Goal: Task Accomplishment & Management: Manage account settings

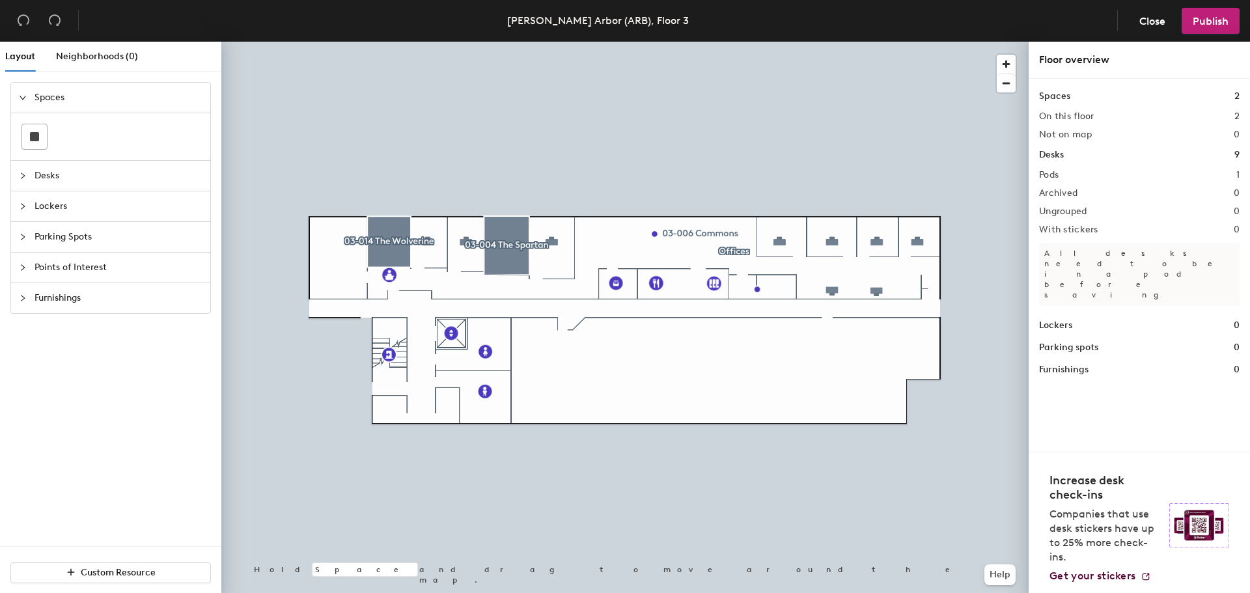
click at [20, 178] on icon "collapsed" at bounding box center [23, 176] width 8 height 8
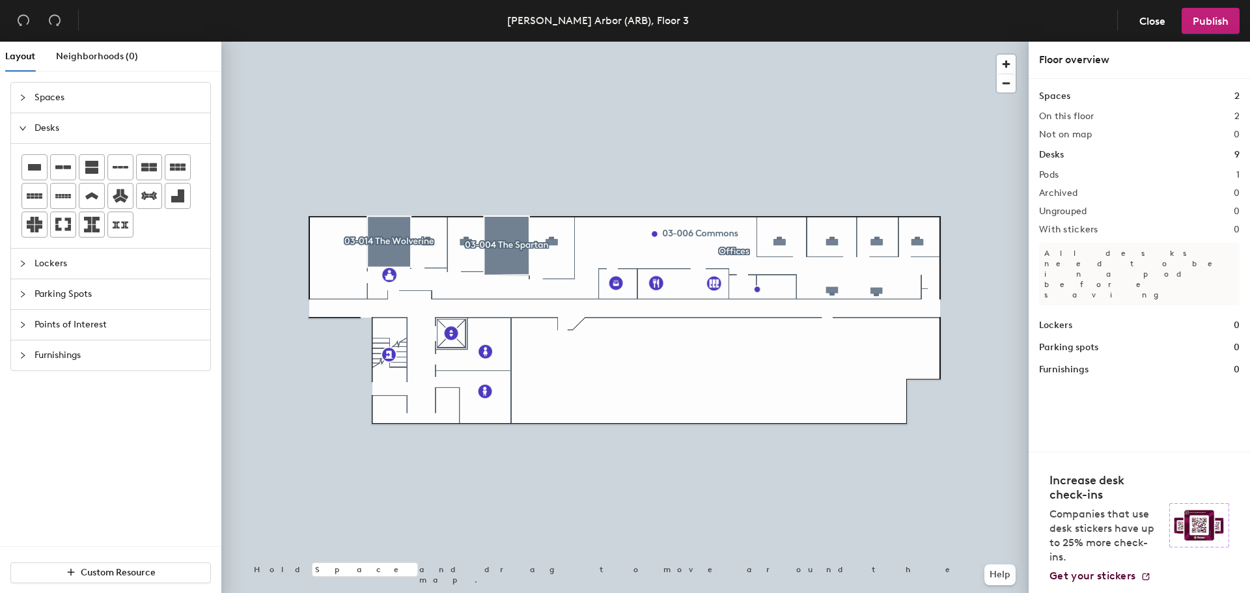
click at [23, 124] on icon "expanded" at bounding box center [23, 128] width 8 height 8
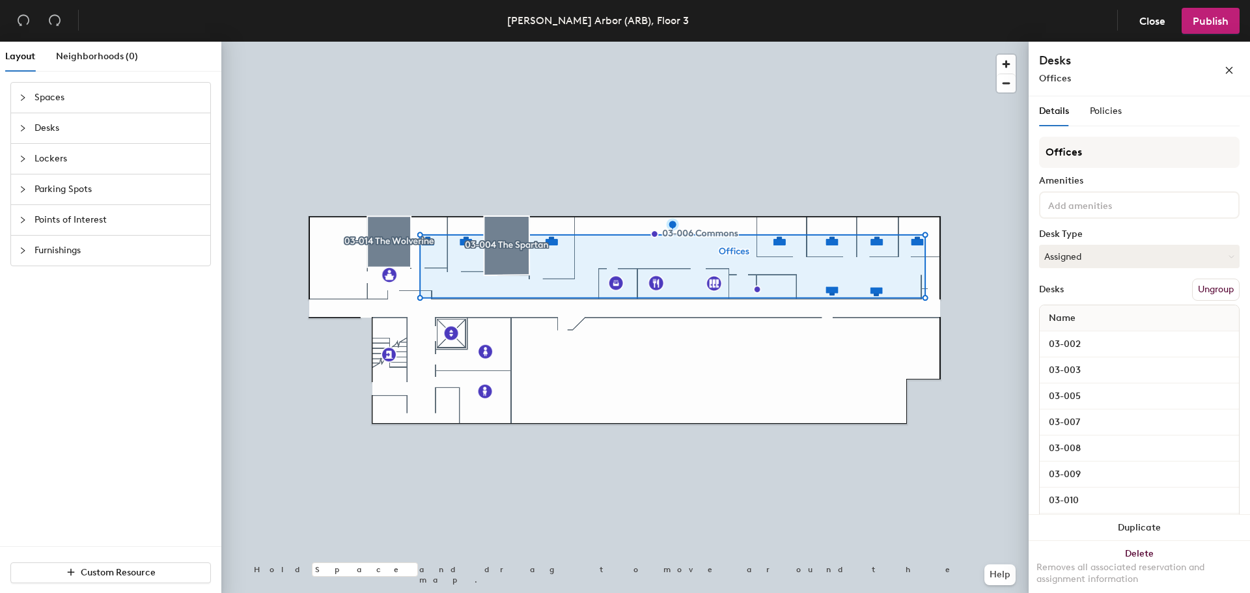
click at [1222, 288] on button "Ungroup" at bounding box center [1216, 290] width 48 height 22
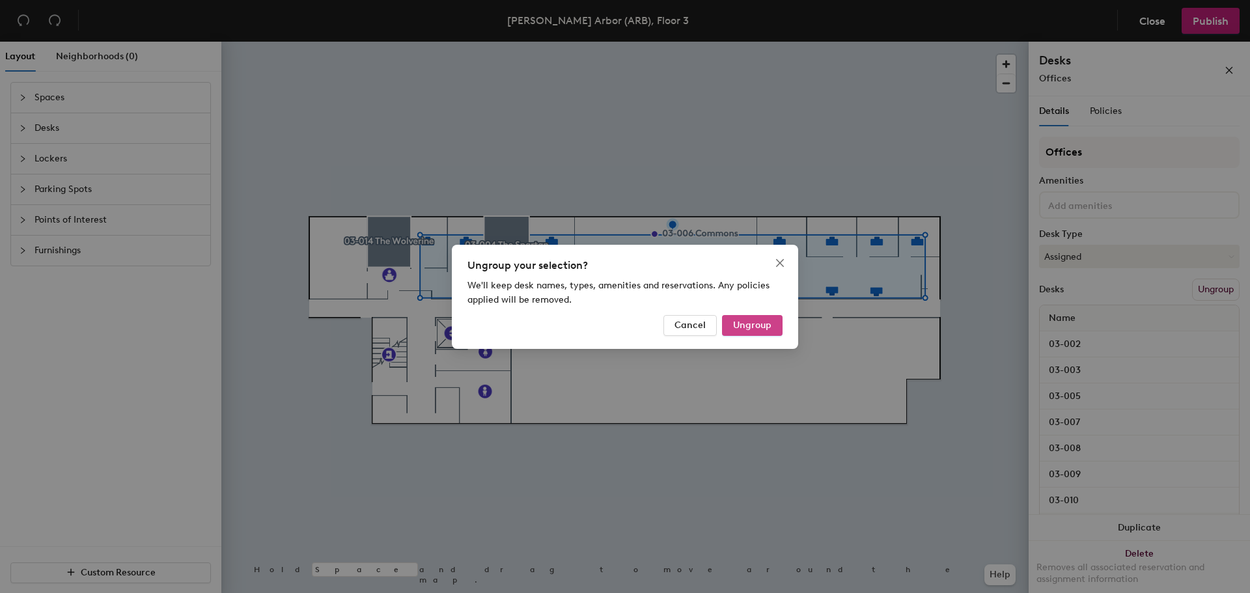
click at [763, 324] on span "Ungroup" at bounding box center [752, 325] width 38 height 11
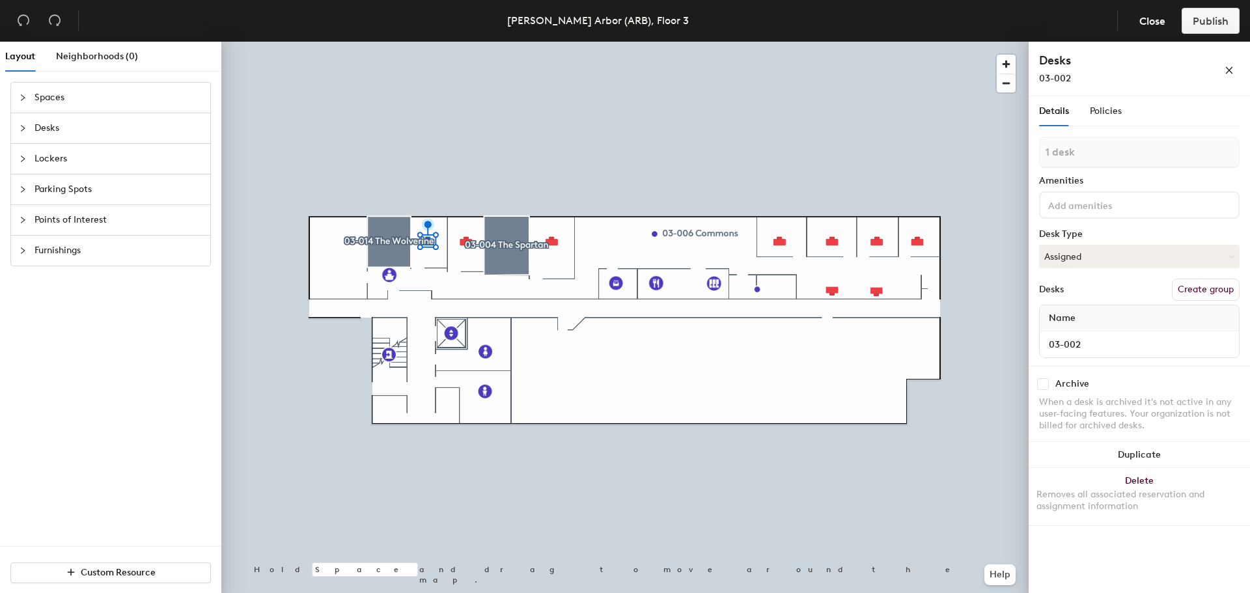
click at [877, 42] on div at bounding box center [625, 42] width 808 height 0
click at [1088, 350] on input "Desk 8" at bounding box center [1140, 344] width 194 height 18
type input "03-011"
click at [1090, 343] on input "Desk 9" at bounding box center [1140, 344] width 194 height 18
type input "03-012"
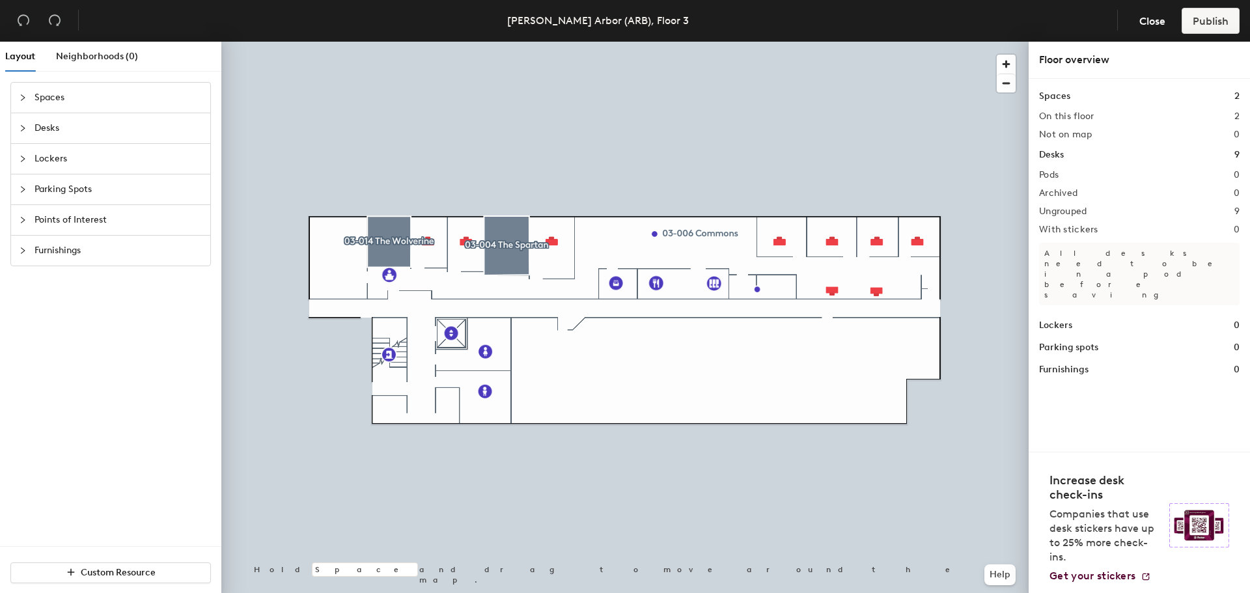
click at [21, 126] on icon "collapsed" at bounding box center [23, 128] width 8 height 8
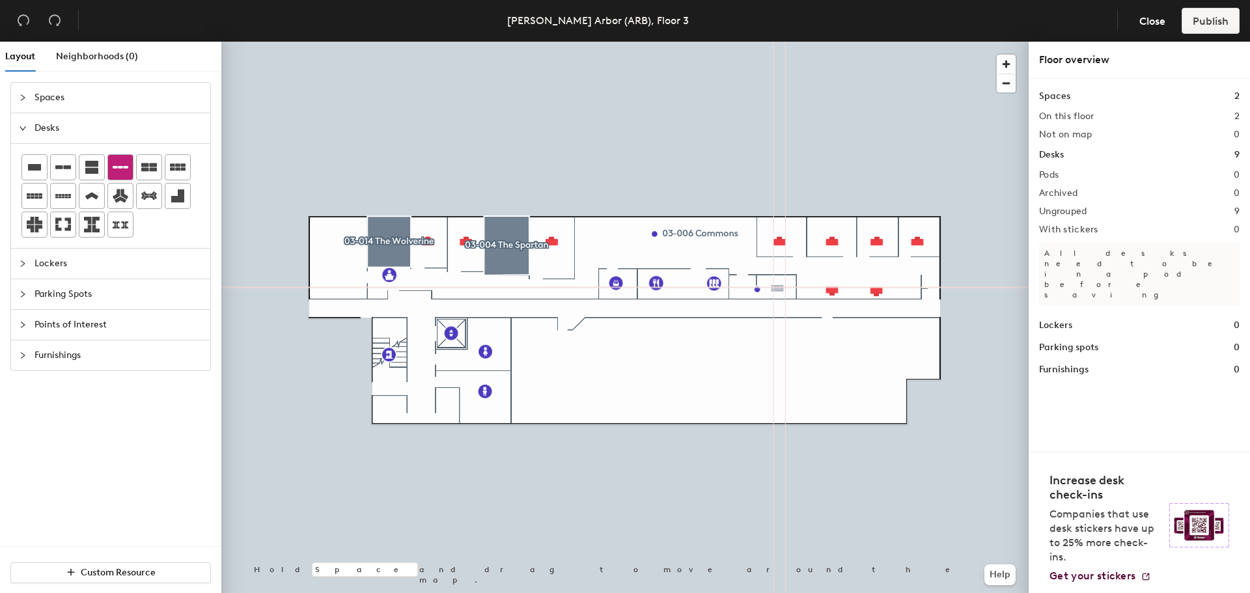
click at [778, 288] on div "Layout Neighborhoods (0) Spaces Desks Lockers Parking Spots Points of Interest …" at bounding box center [625, 320] width 1250 height 557
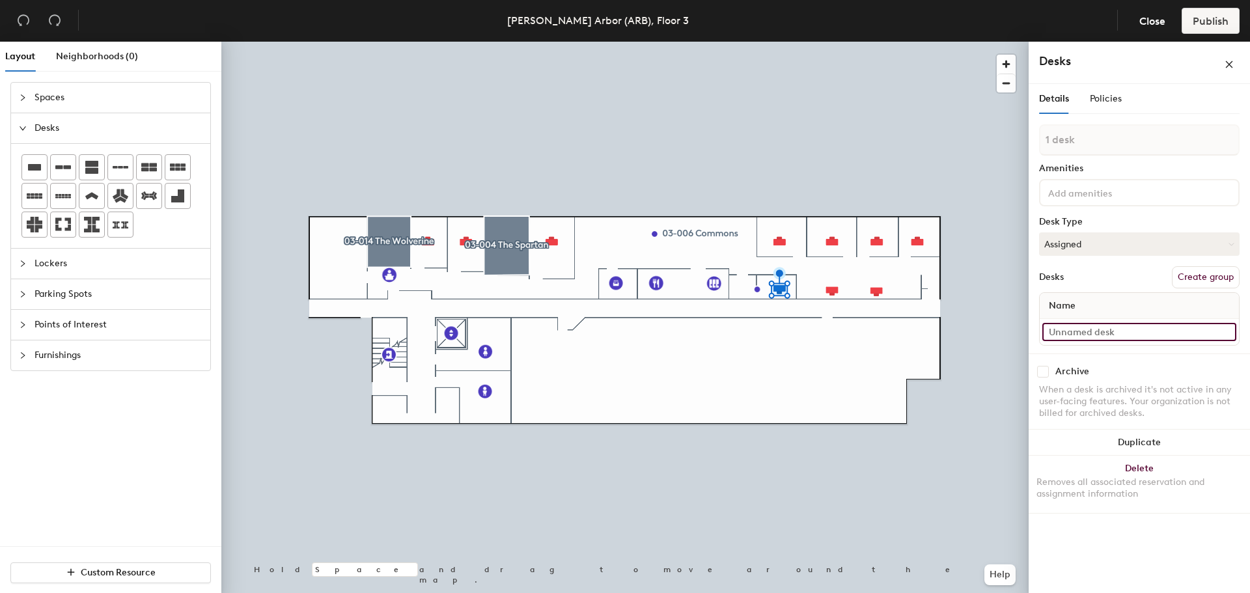
click at [1080, 326] on input at bounding box center [1140, 332] width 194 height 18
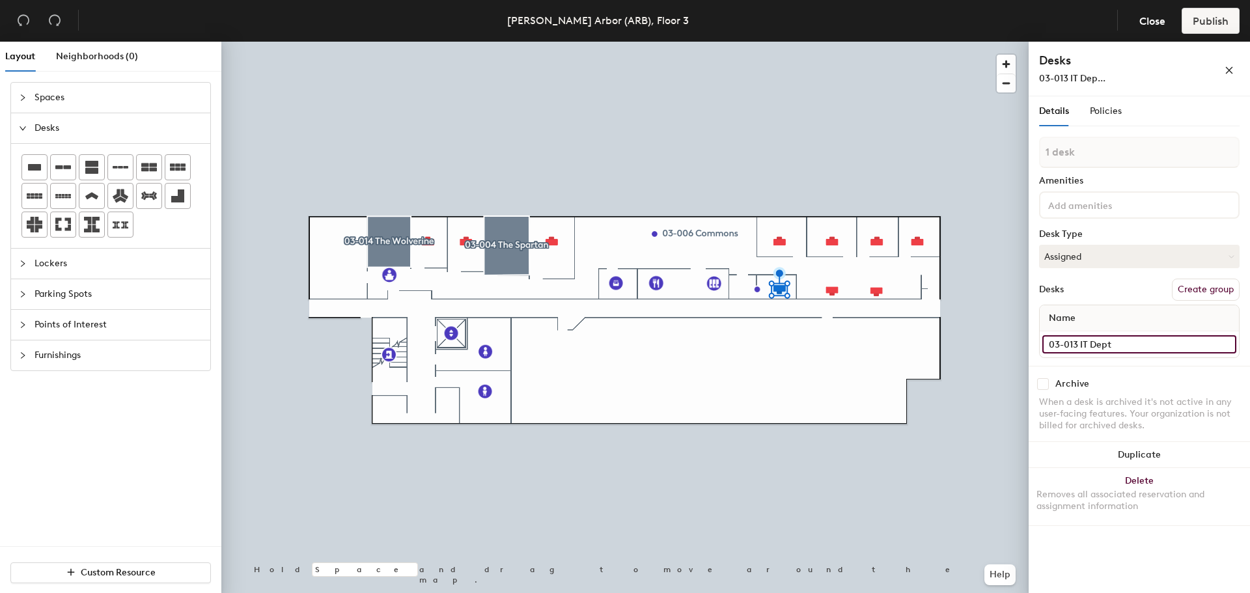
type input "03-013 IT Dept"
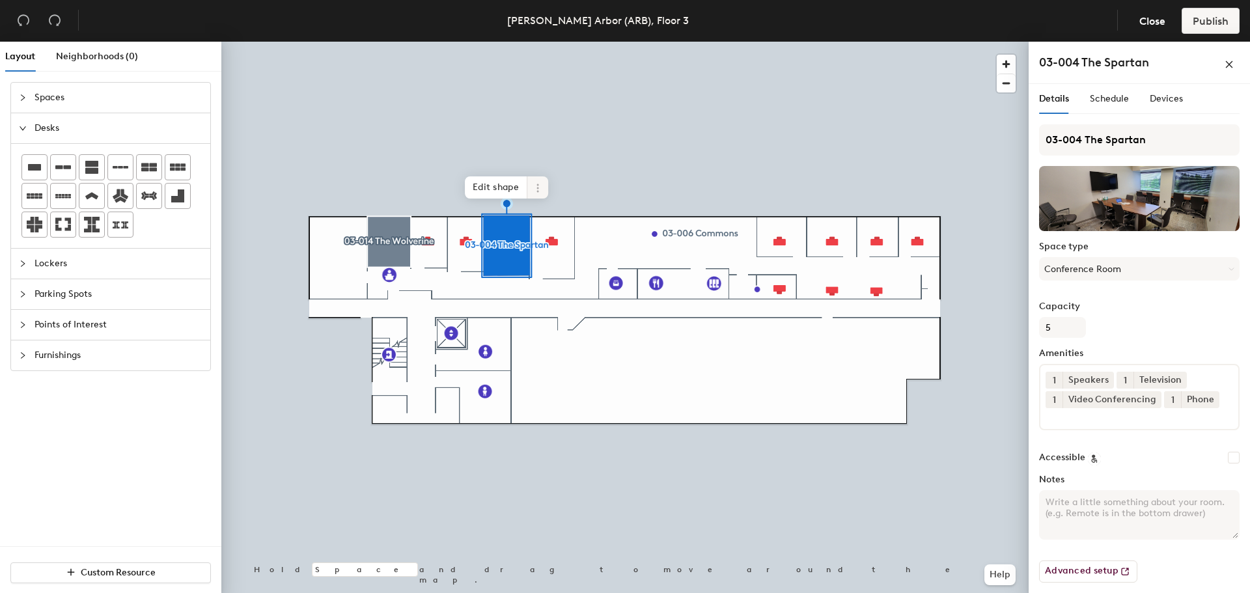
click at [541, 181] on span at bounding box center [537, 187] width 21 height 22
click at [554, 218] on span "Remove from map" at bounding box center [585, 218] width 116 height 22
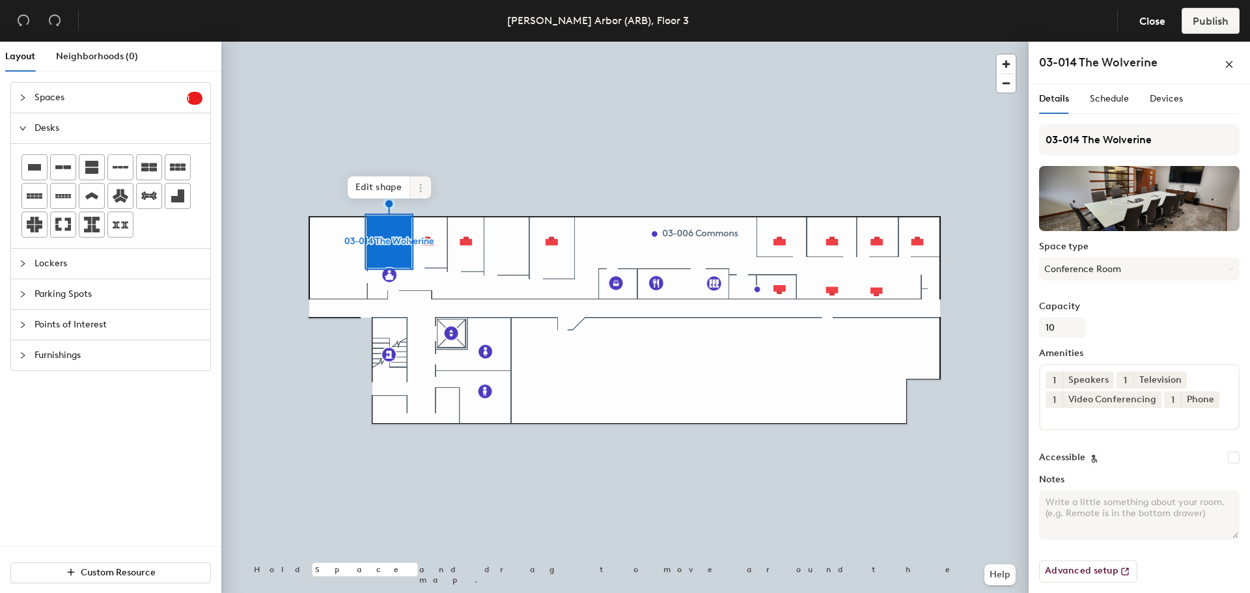
click at [414, 189] on span at bounding box center [420, 187] width 21 height 22
click at [424, 206] on div "Remove from map Archive Delete" at bounding box center [467, 240] width 117 height 78
click at [426, 210] on span "Remove from map" at bounding box center [468, 218] width 116 height 22
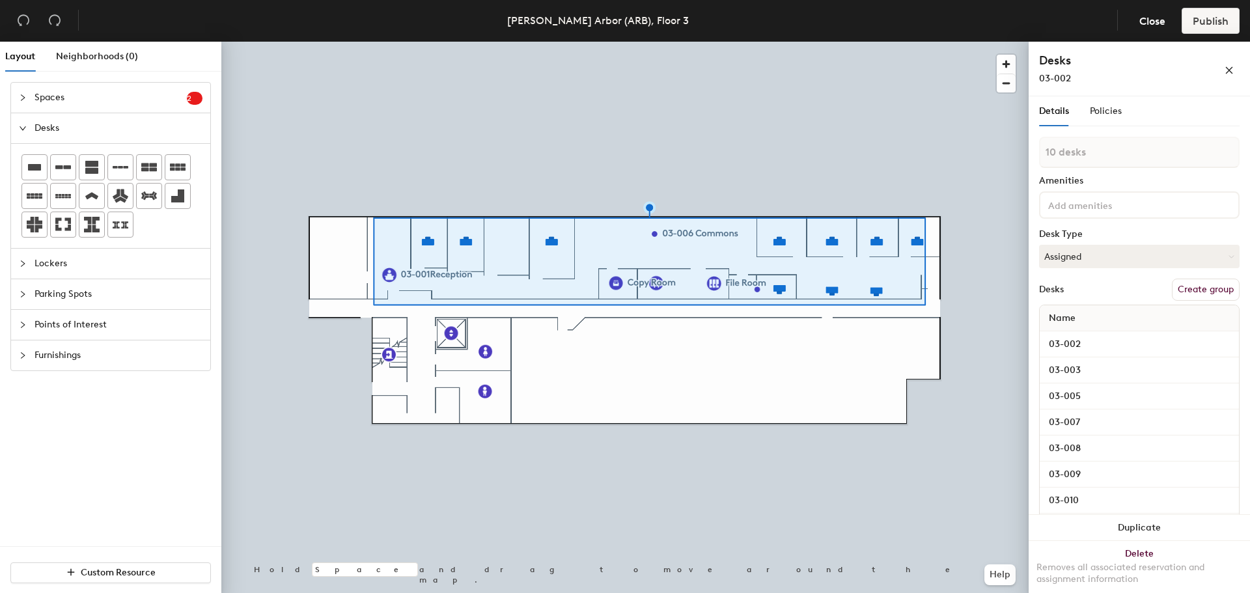
click at [1196, 290] on button "Create group" at bounding box center [1206, 290] width 68 height 22
click at [1017, 150] on div "Layout Neighborhoods (0) Spaces 2 Add existing spaces to the map 03-004 The Spa…" at bounding box center [625, 320] width 1250 height 557
type input "Offices"
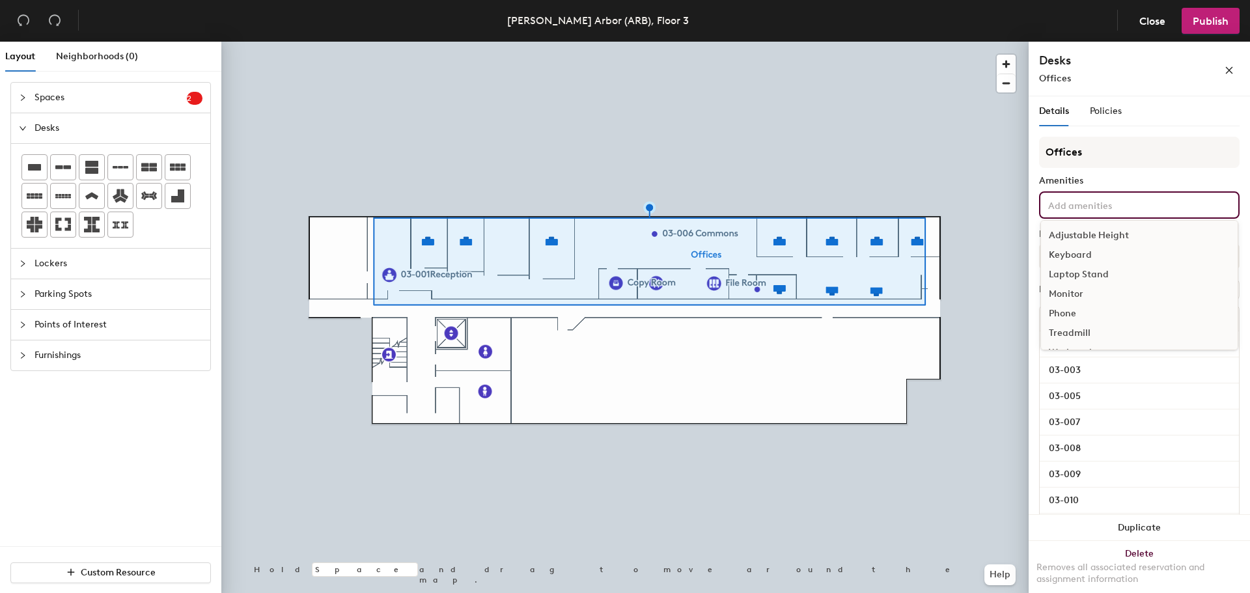
click at [1157, 204] on input at bounding box center [1104, 205] width 117 height 16
click at [1155, 163] on input "Offices" at bounding box center [1139, 152] width 201 height 31
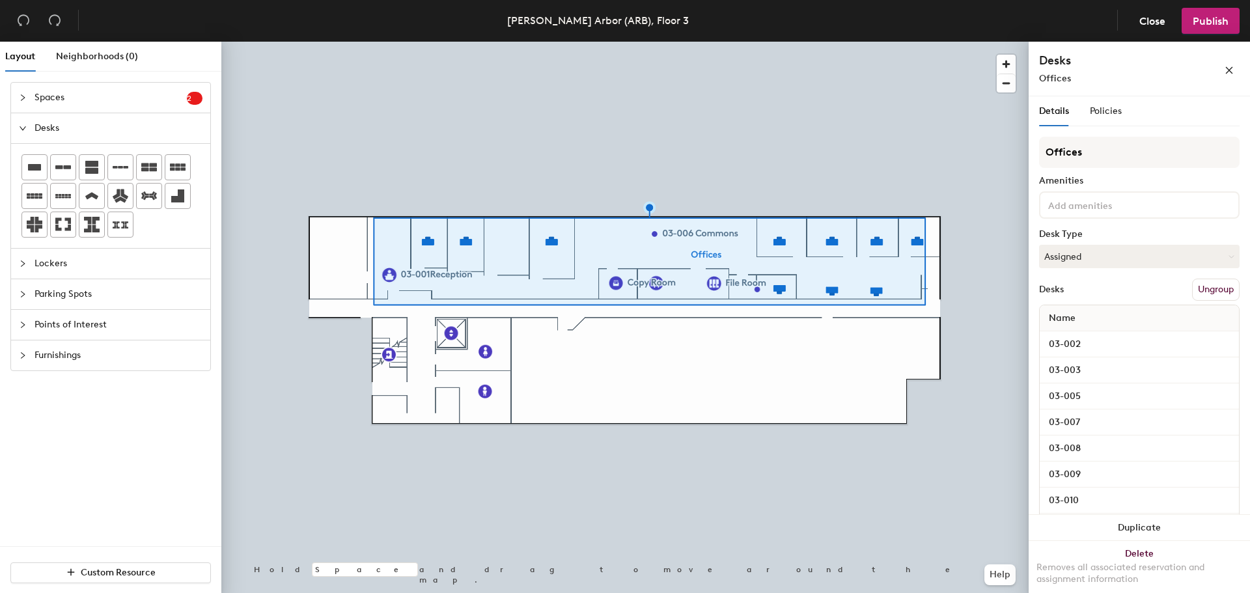
click at [1160, 176] on div "Amenities" at bounding box center [1139, 181] width 201 height 10
click at [1227, 69] on icon "close" at bounding box center [1229, 70] width 9 height 9
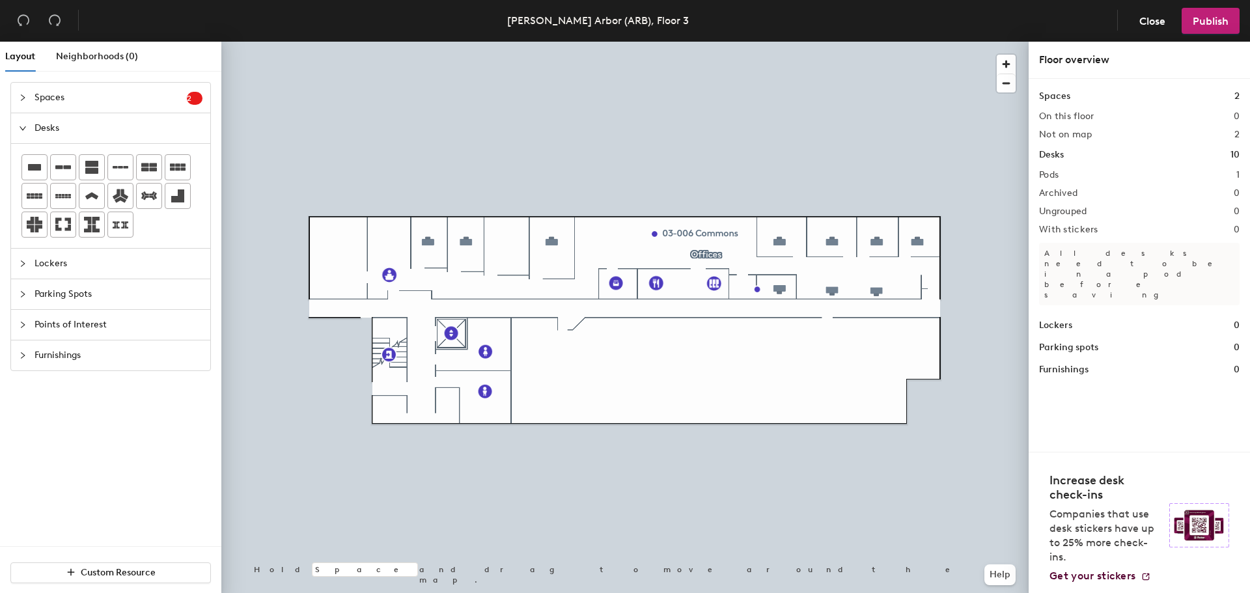
click at [21, 100] on icon "collapsed" at bounding box center [23, 97] width 4 height 7
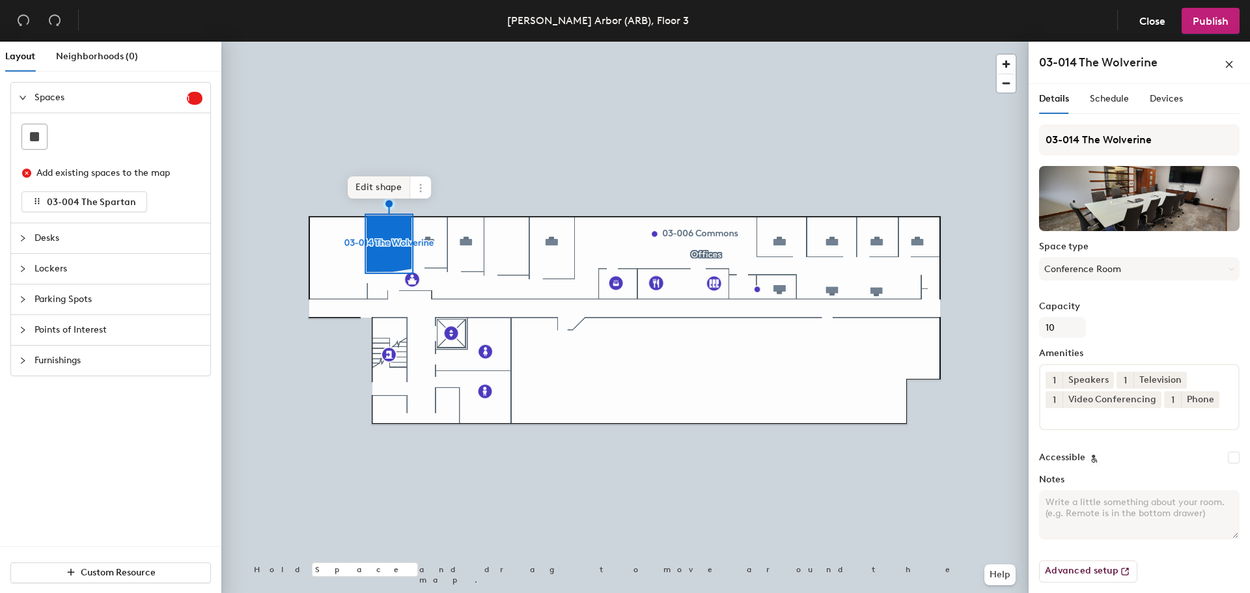
click at [385, 189] on span "Edit shape" at bounding box center [379, 187] width 63 height 22
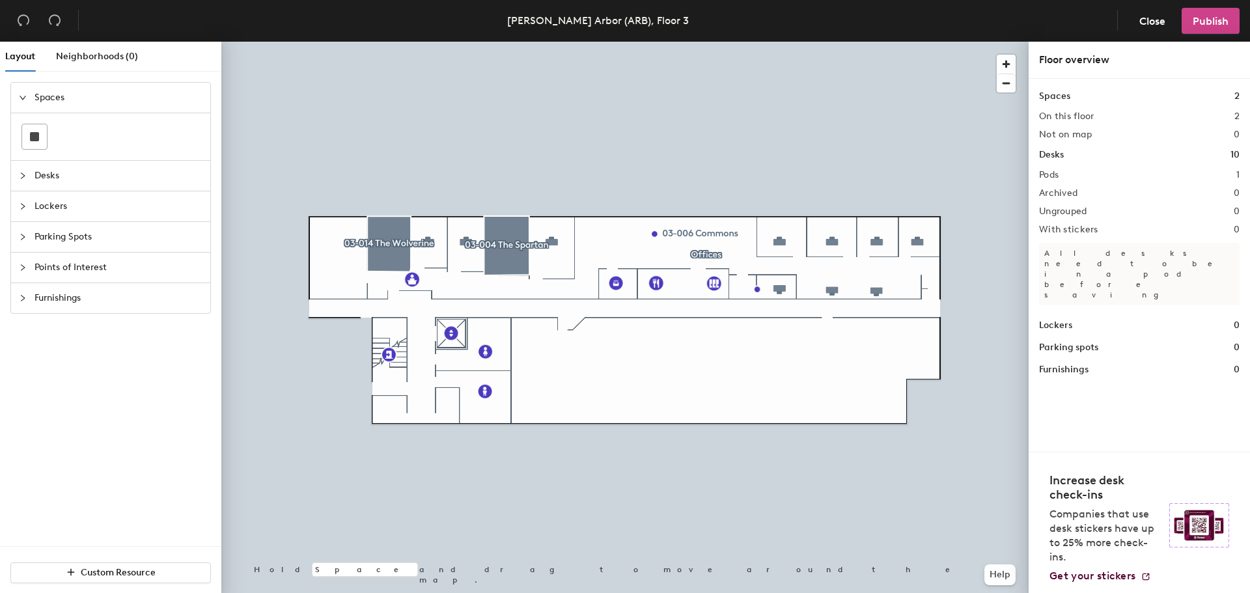
click at [1218, 26] on span "Publish" at bounding box center [1211, 21] width 36 height 12
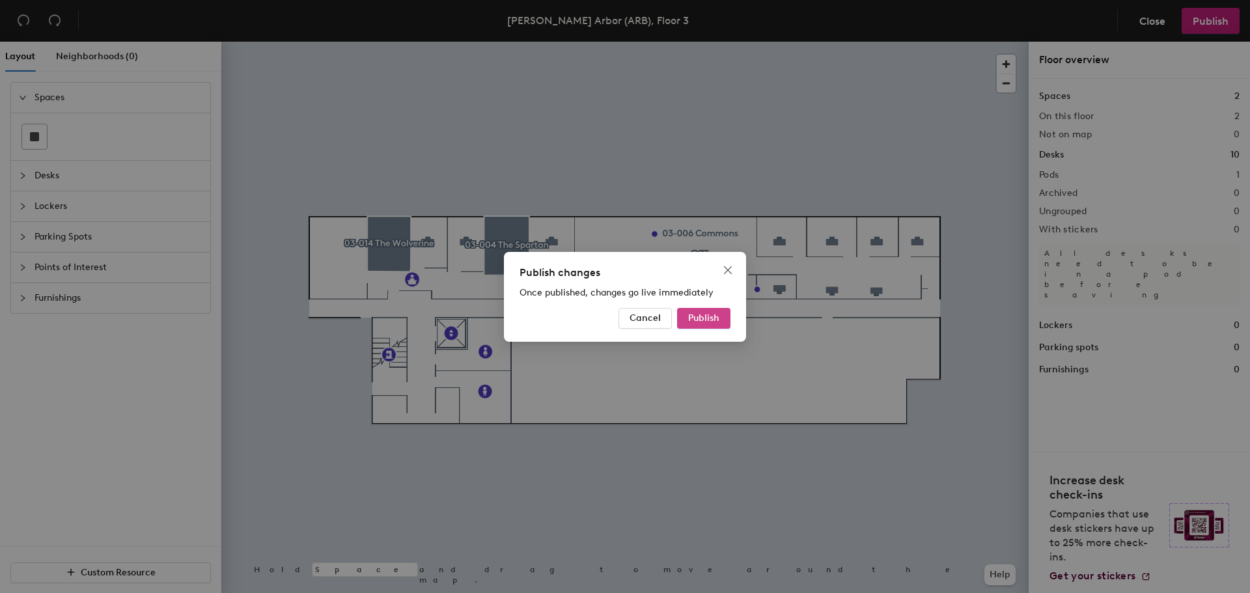
click at [710, 318] on span "Publish" at bounding box center [703, 318] width 31 height 11
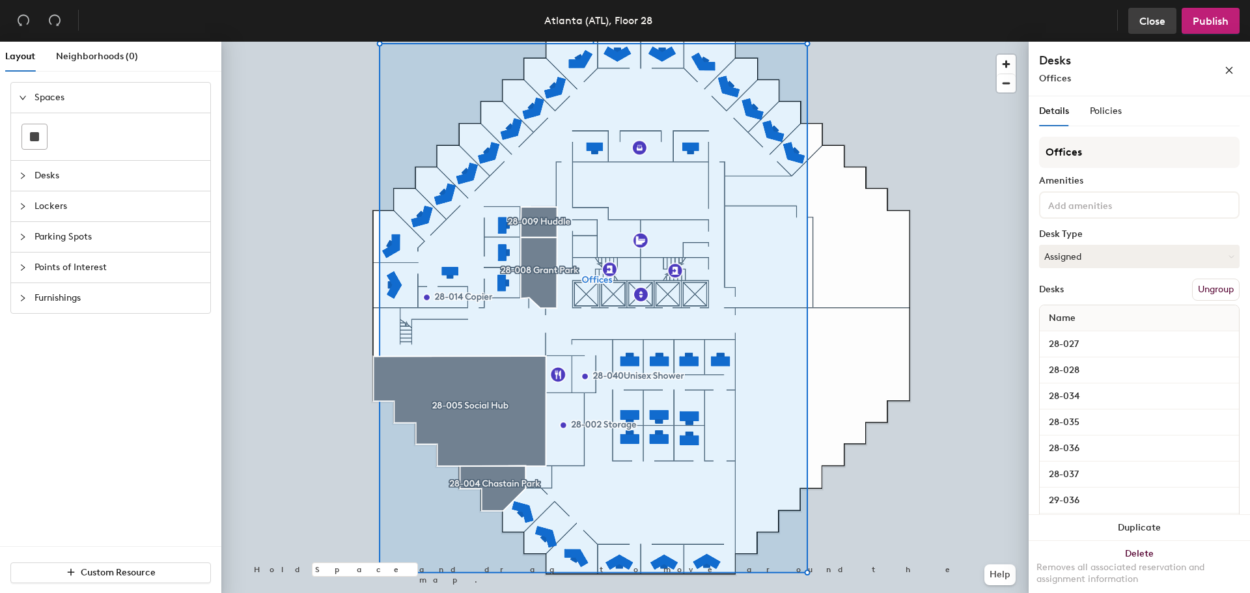
click at [1149, 18] on span "Close" at bounding box center [1153, 21] width 26 height 12
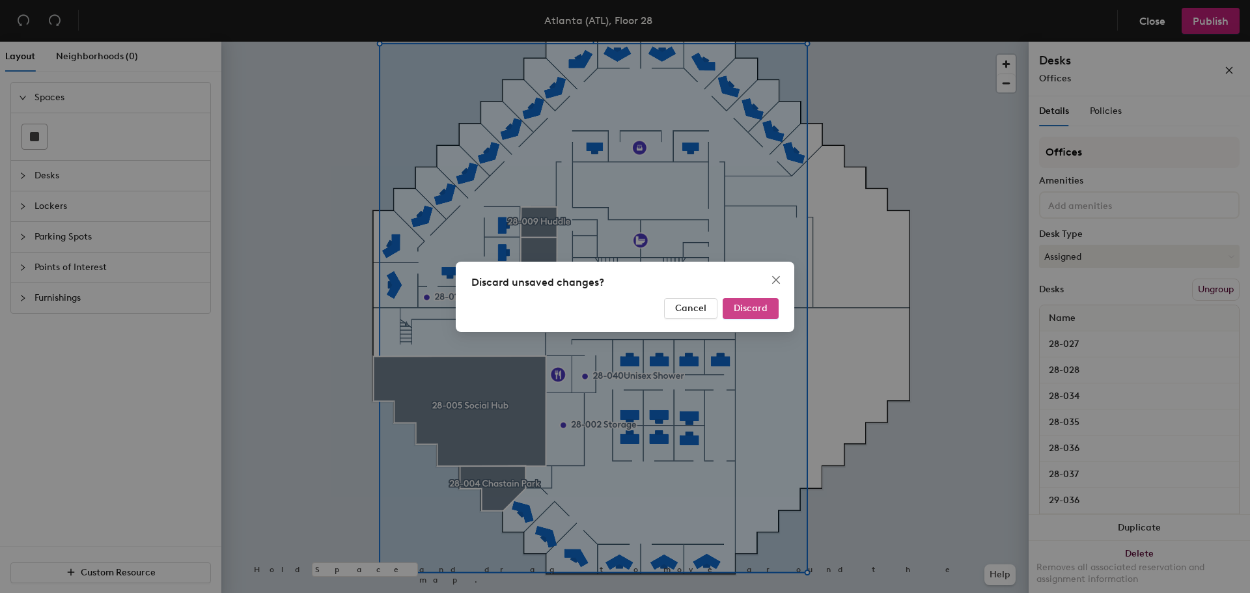
click at [750, 312] on span "Discard" at bounding box center [751, 308] width 34 height 11
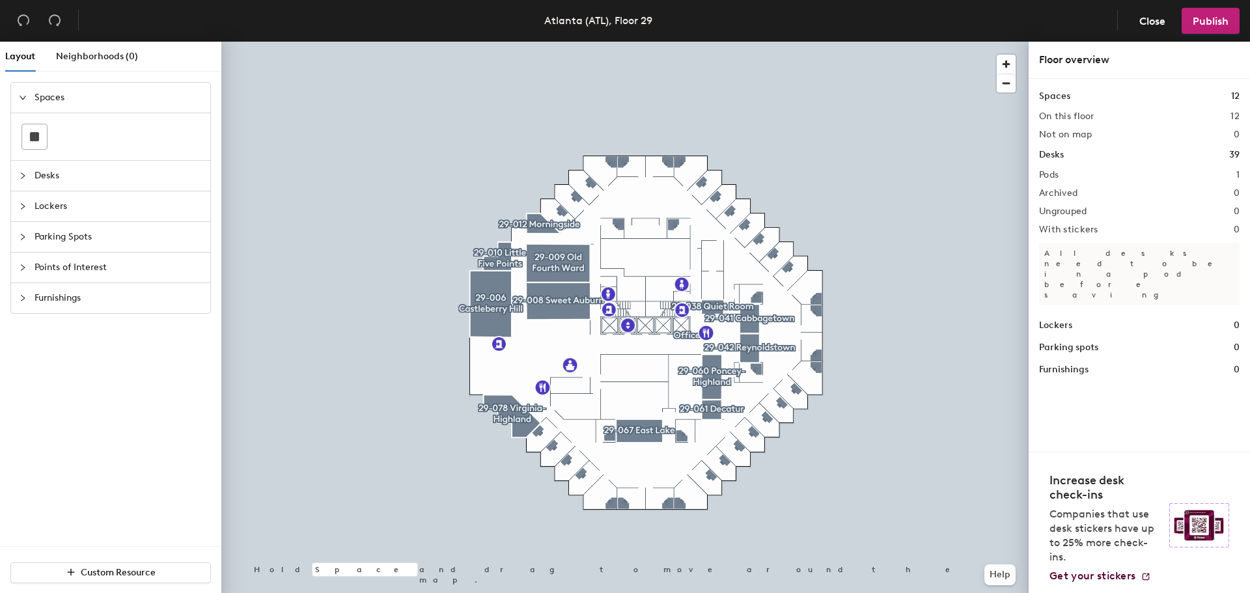
click at [789, 42] on div at bounding box center [625, 42] width 808 height 0
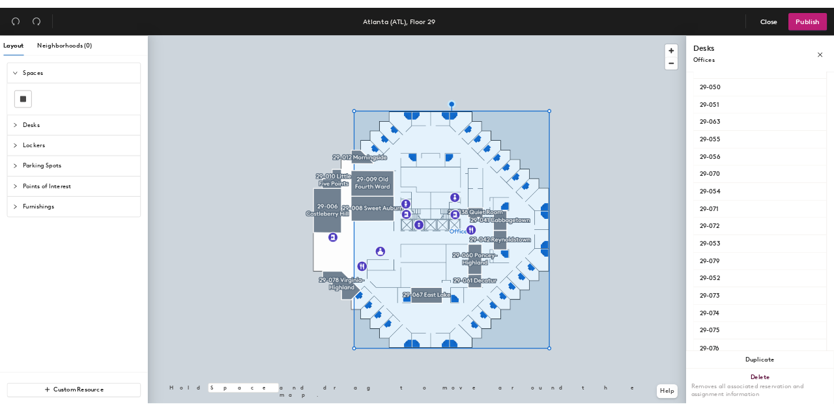
scroll to position [851, 0]
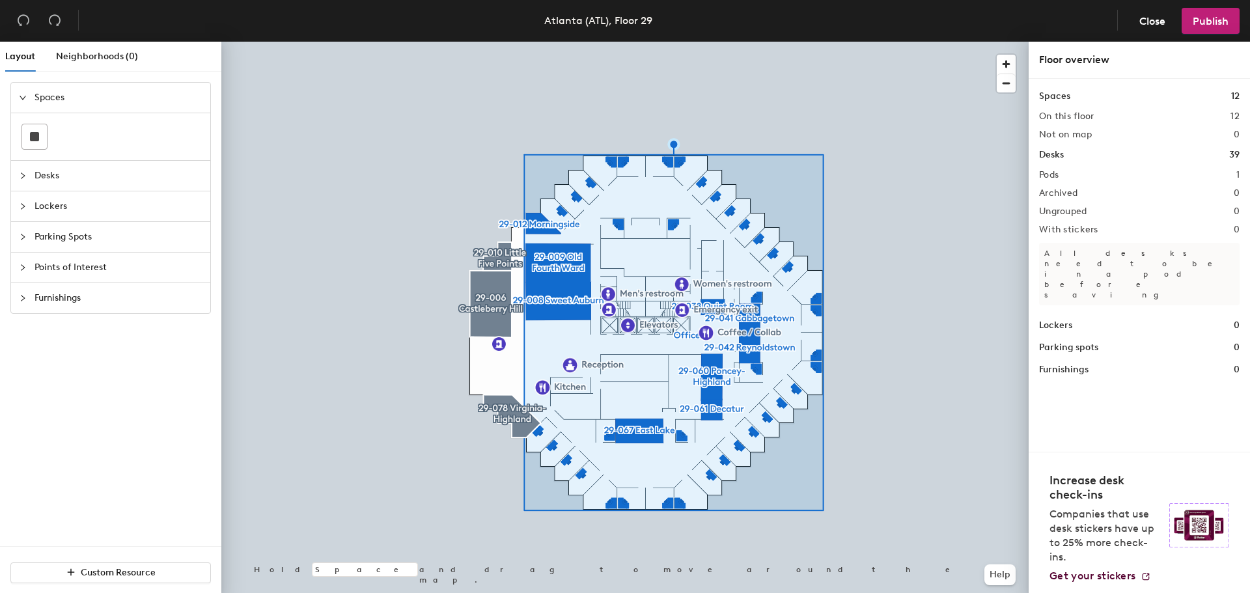
click at [1114, 177] on div "Pods 1" at bounding box center [1139, 175] width 201 height 10
click at [1103, 116] on div "On this floor 12" at bounding box center [1139, 116] width 201 height 10
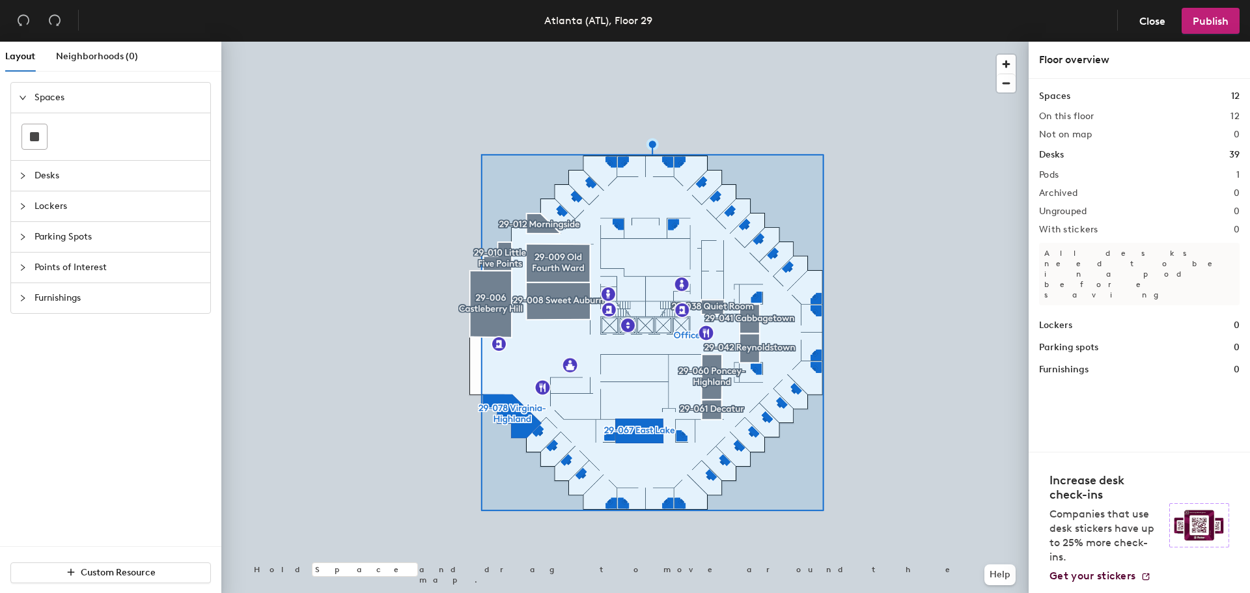
click at [1069, 160] on div "Desks 39" at bounding box center [1139, 155] width 201 height 14
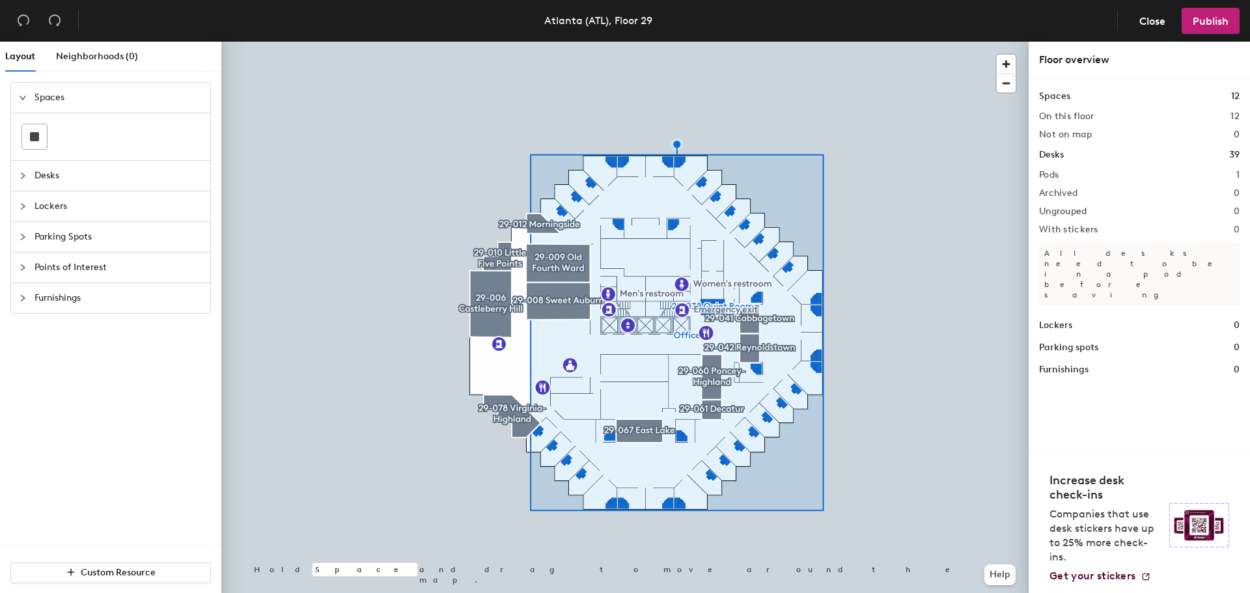
click at [883, 42] on div at bounding box center [625, 42] width 808 height 0
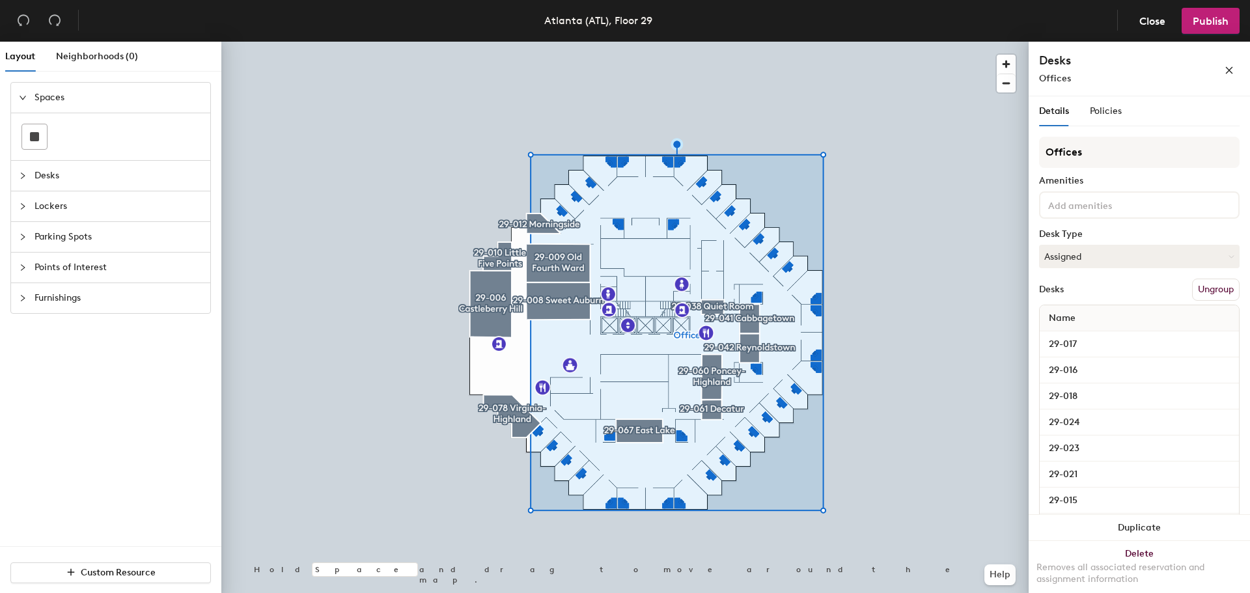
click at [1200, 294] on button "Ungroup" at bounding box center [1216, 290] width 48 height 22
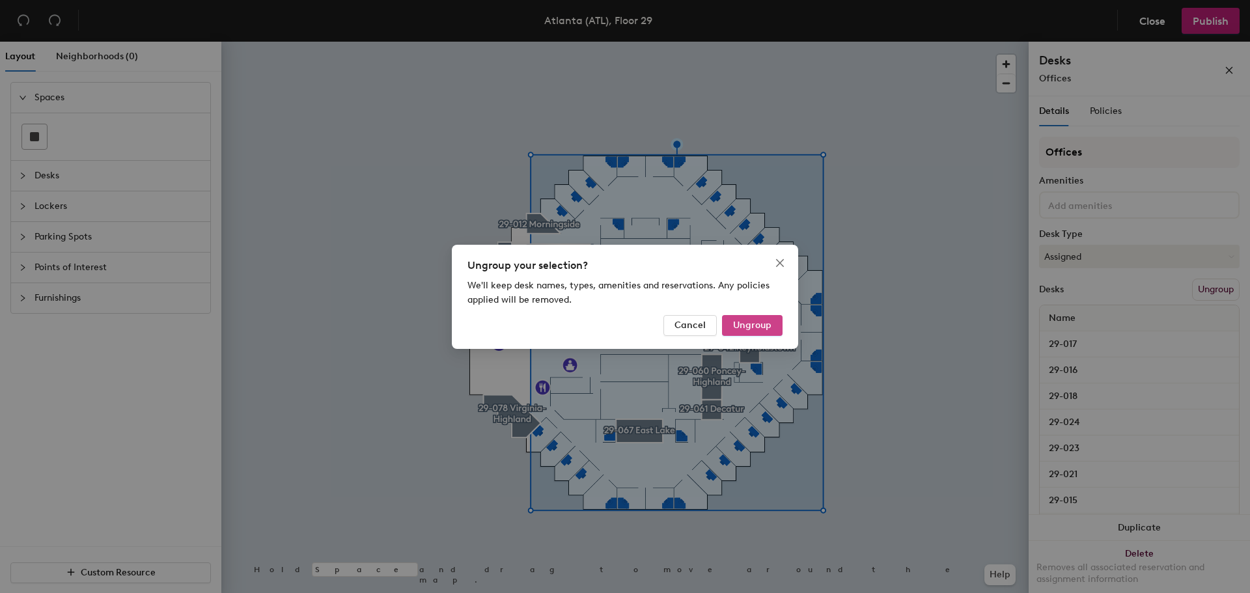
click at [751, 328] on span "Ungroup" at bounding box center [752, 325] width 38 height 11
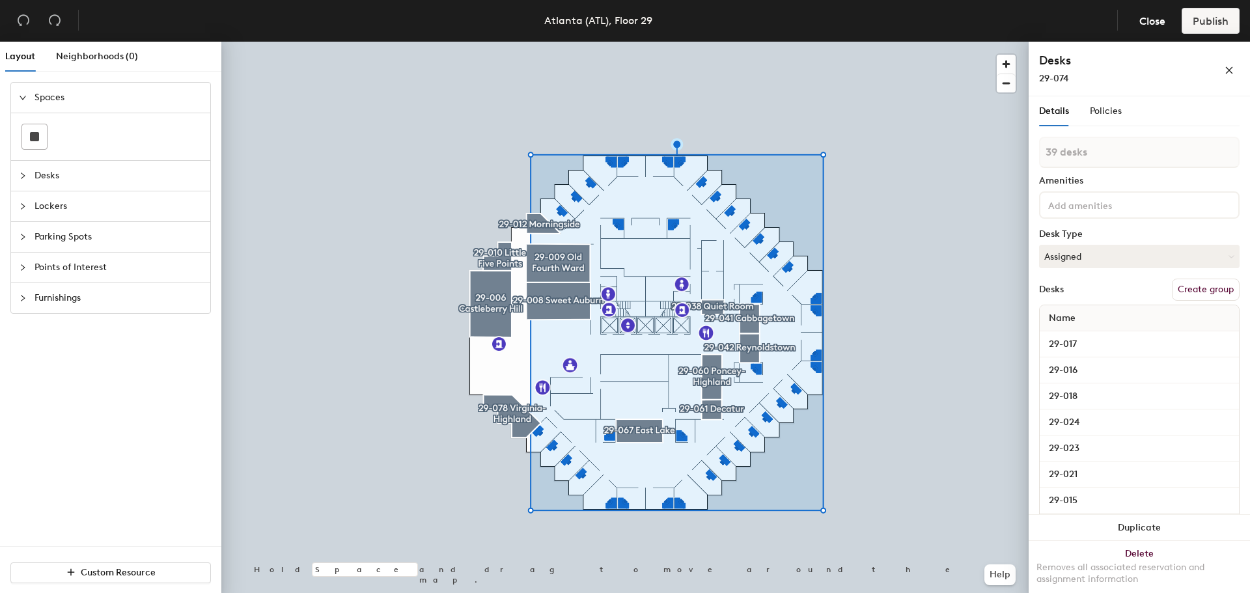
click at [877, 42] on div at bounding box center [625, 42] width 808 height 0
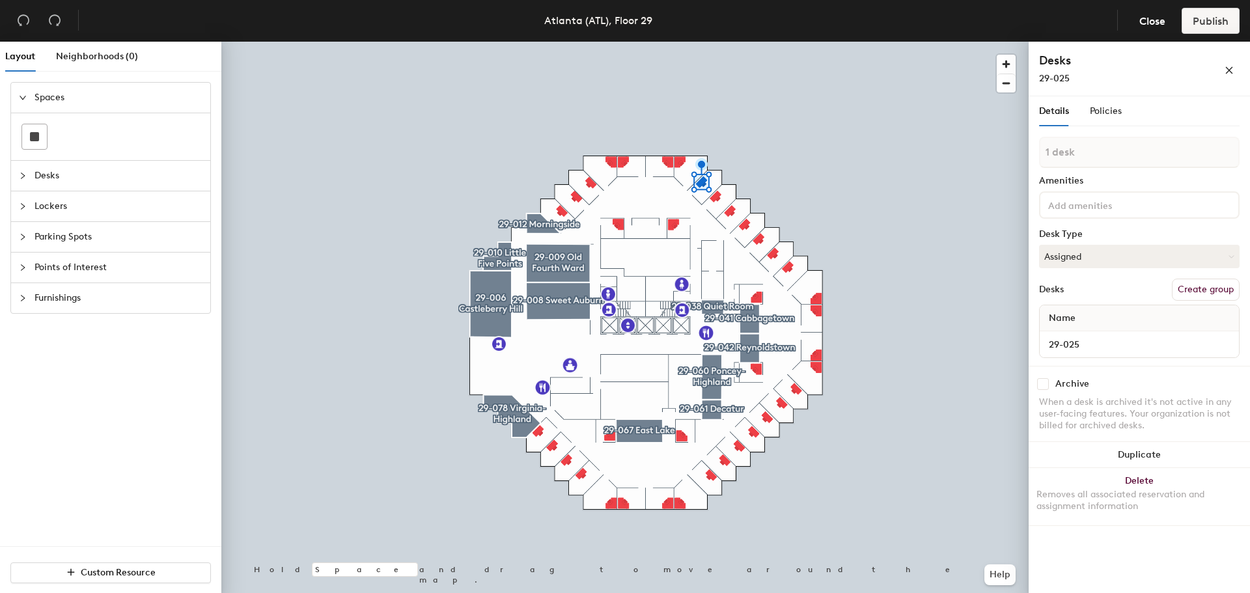
click at [561, 42] on div at bounding box center [625, 42] width 808 height 0
click at [1175, 256] on button "Assigned" at bounding box center [1139, 256] width 201 height 23
click at [1090, 333] on div "Hoteled" at bounding box center [1105, 336] width 130 height 20
click at [1097, 347] on input "29-015" at bounding box center [1140, 344] width 194 height 18
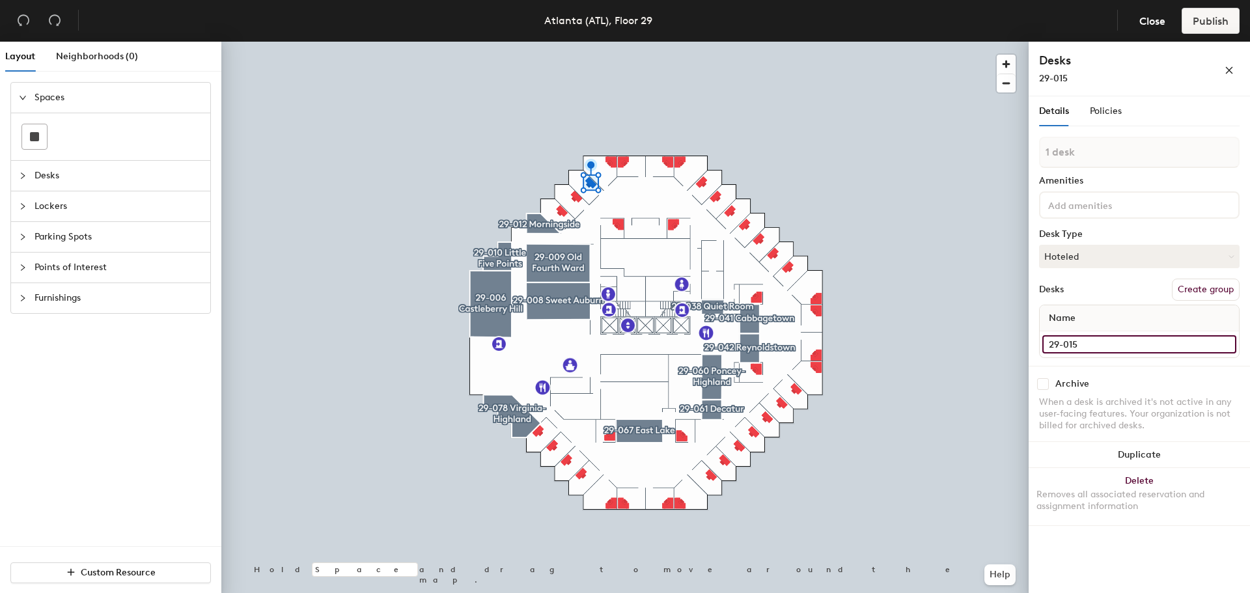
click at [1100, 343] on input "29-015" at bounding box center [1140, 344] width 194 height 18
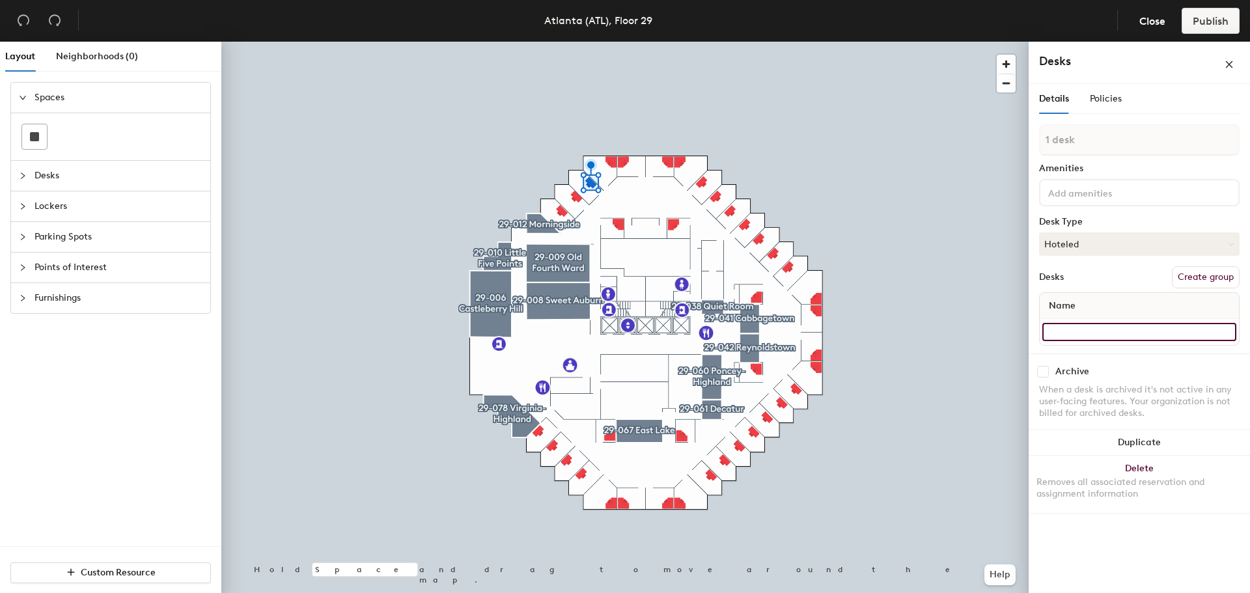
click at [1094, 333] on input at bounding box center [1140, 332] width 194 height 18
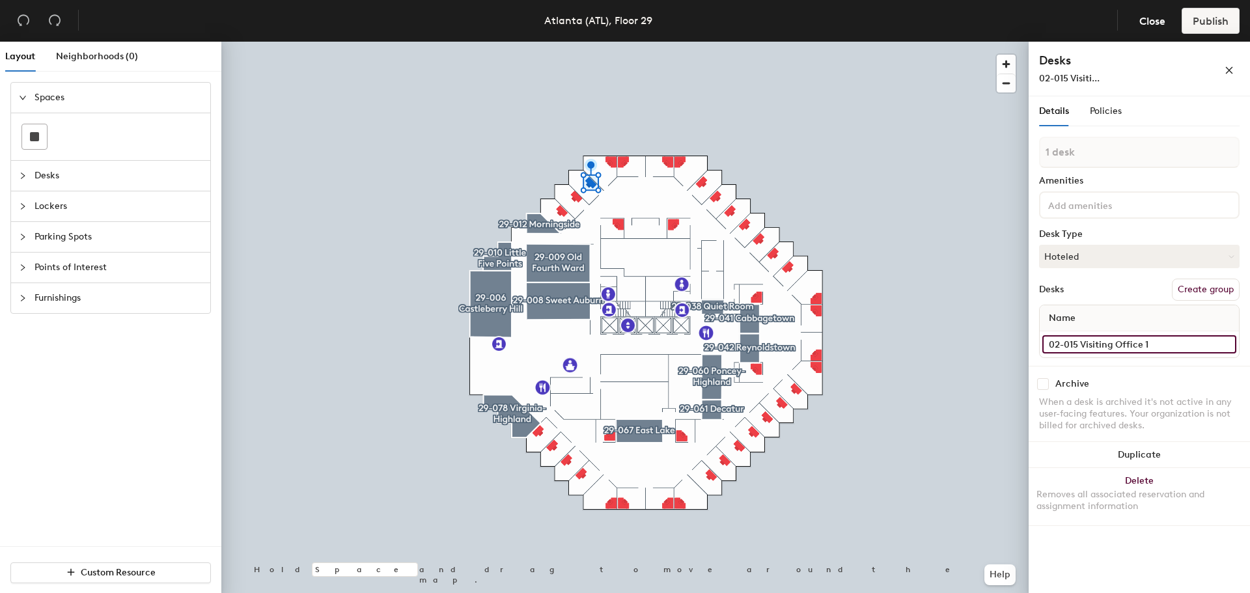
type input "02-015 Visiting Office 1"
click at [539, 42] on div at bounding box center [625, 42] width 808 height 0
click at [1117, 346] on input "29-076" at bounding box center [1140, 344] width 194 height 18
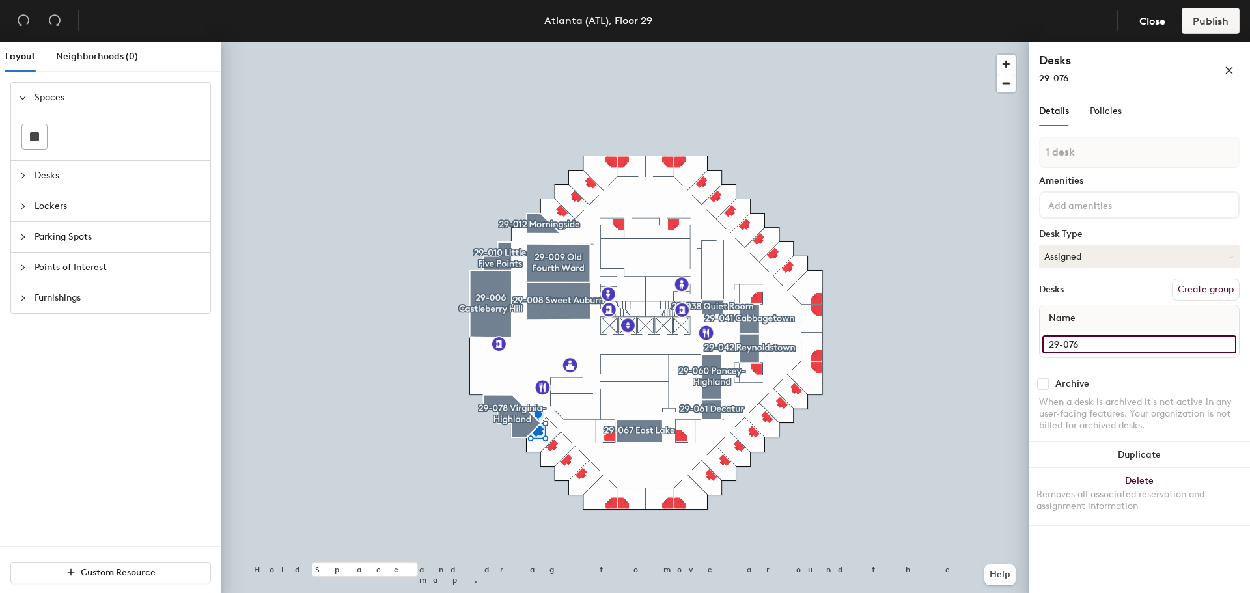
click at [1117, 346] on input "29-076" at bounding box center [1140, 344] width 194 height 18
click at [1082, 346] on input "29-076" at bounding box center [1140, 344] width 194 height 18
click at [1081, 346] on input "29-076" at bounding box center [1140, 344] width 194 height 18
click at [1090, 345] on input "29-076" at bounding box center [1140, 344] width 194 height 18
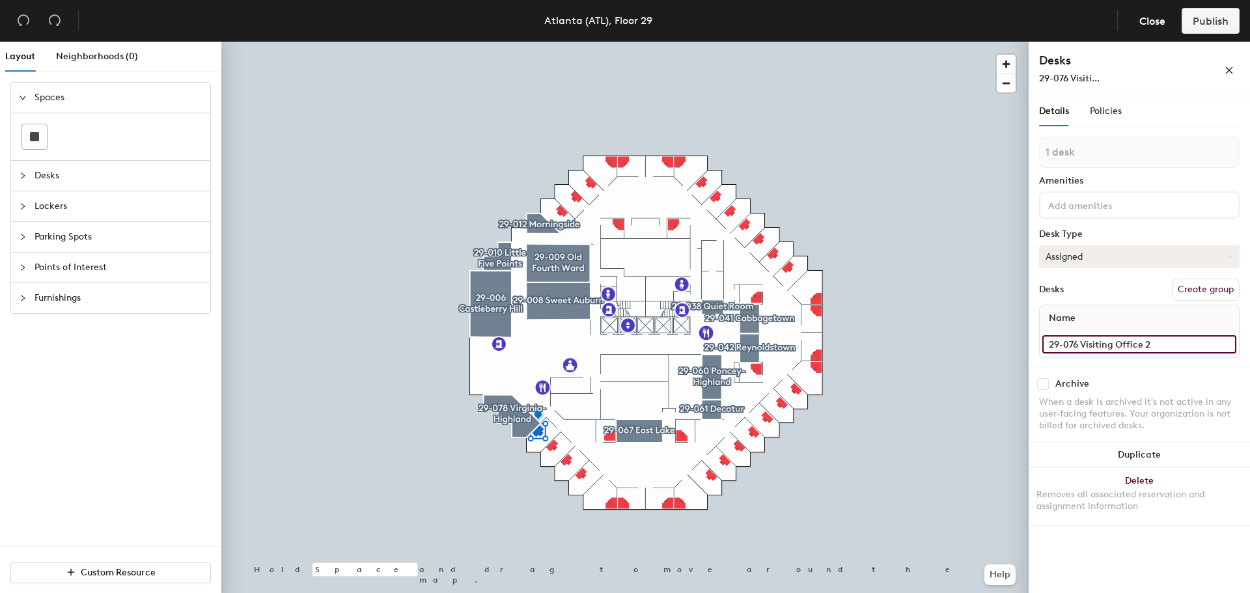
type input "29-076 Visiting Office 2"
click at [1117, 254] on button "Assigned" at bounding box center [1139, 256] width 201 height 23
click at [1086, 333] on div "Hoteled" at bounding box center [1105, 336] width 130 height 20
click at [733, 42] on div at bounding box center [625, 42] width 808 height 0
click at [674, 42] on div at bounding box center [625, 42] width 808 height 0
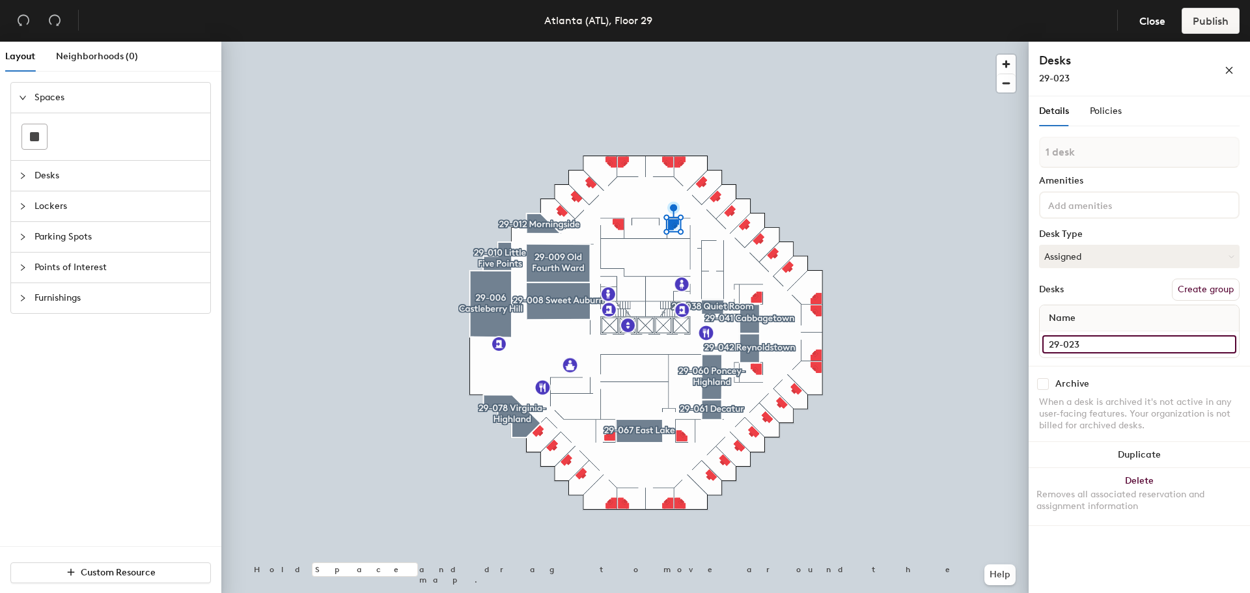
click at [1108, 342] on input "29-023" at bounding box center [1140, 344] width 194 height 18
click at [1115, 346] on input "29-023" at bounding box center [1140, 344] width 194 height 18
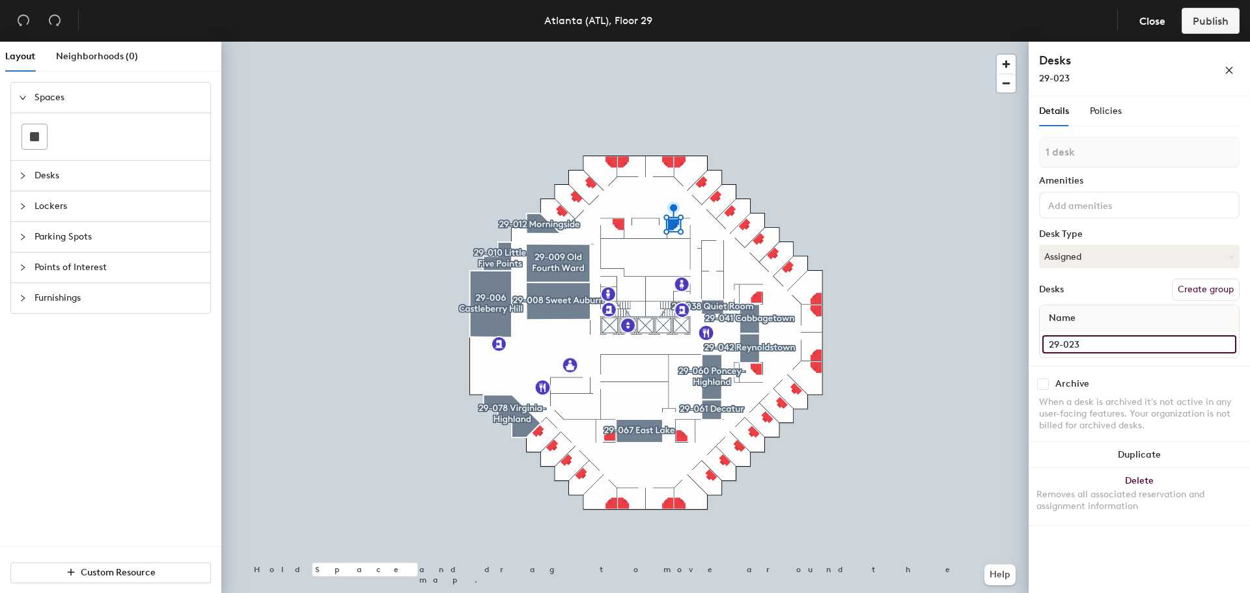
click at [1099, 343] on input "29-023" at bounding box center [1140, 344] width 194 height 18
click at [1112, 312] on div "Name" at bounding box center [1139, 318] width 199 height 26
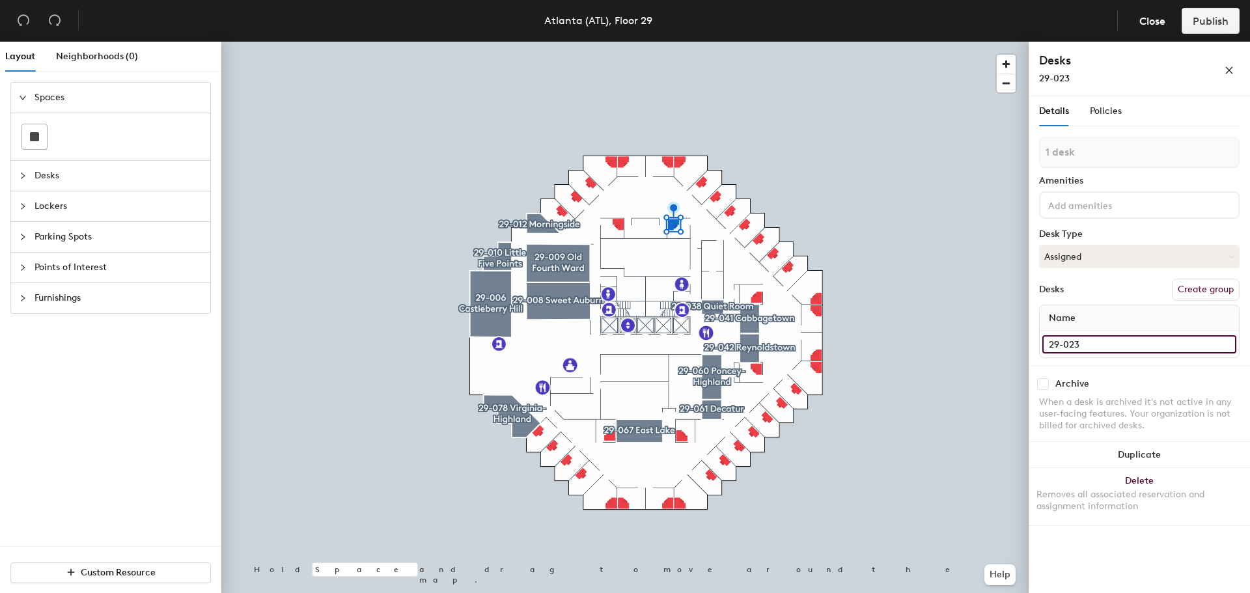
click at [1114, 344] on input "29-023" at bounding box center [1140, 344] width 194 height 18
type input "29-023 Visiting Office 3"
click at [1093, 259] on button "Assigned" at bounding box center [1139, 256] width 201 height 23
click at [1086, 340] on div "Hoteled" at bounding box center [1105, 336] width 130 height 20
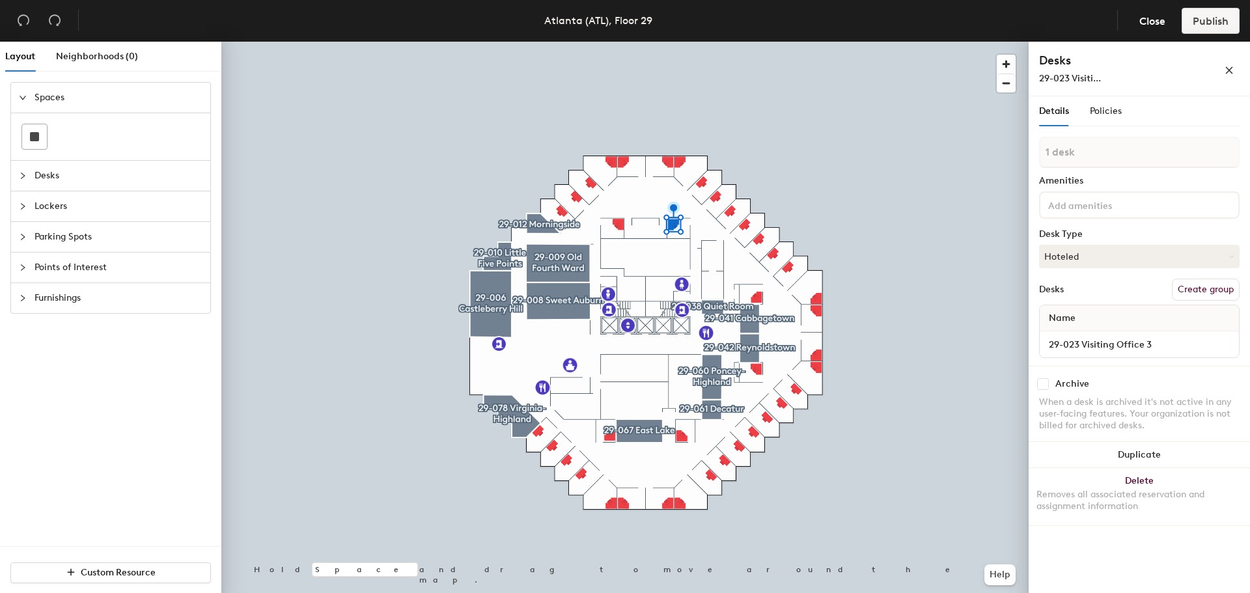
click at [710, 42] on div at bounding box center [625, 42] width 808 height 0
click at [1097, 339] on input "29-063" at bounding box center [1140, 344] width 194 height 18
click at [1106, 344] on input "29-063" at bounding box center [1140, 344] width 194 height 18
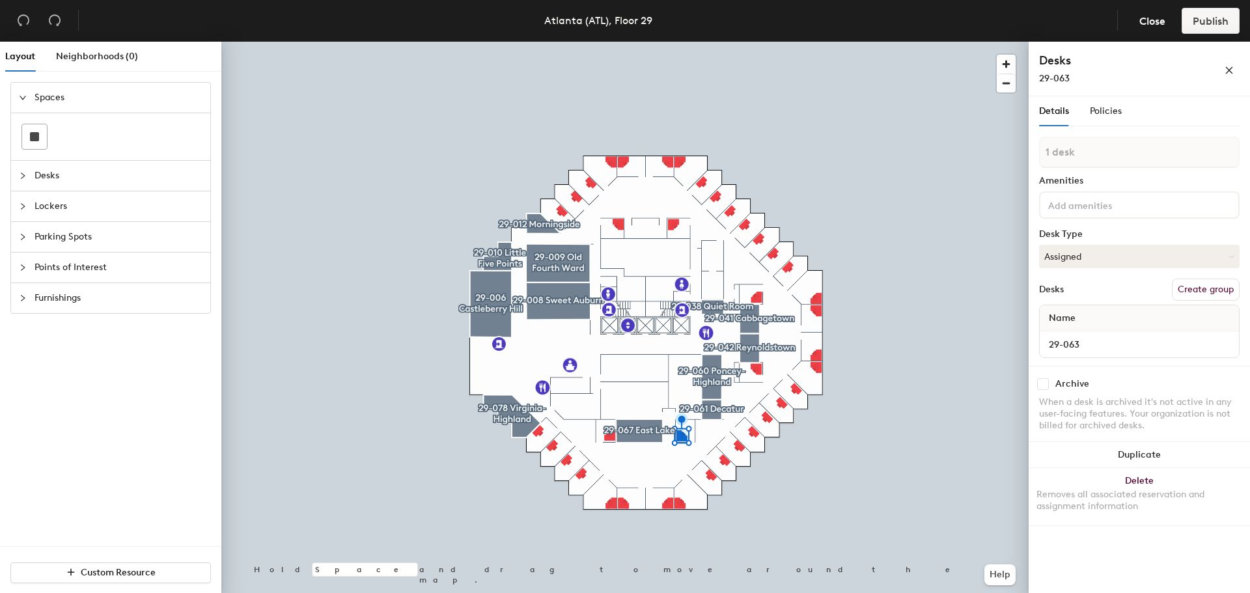
click at [1093, 380] on div "Archive" at bounding box center [1139, 384] width 201 height 12
click at [1095, 343] on input "29-063" at bounding box center [1140, 344] width 194 height 18
click at [1101, 346] on input "29-063" at bounding box center [1140, 344] width 194 height 18
type input "29-063 Visiting Office 4"
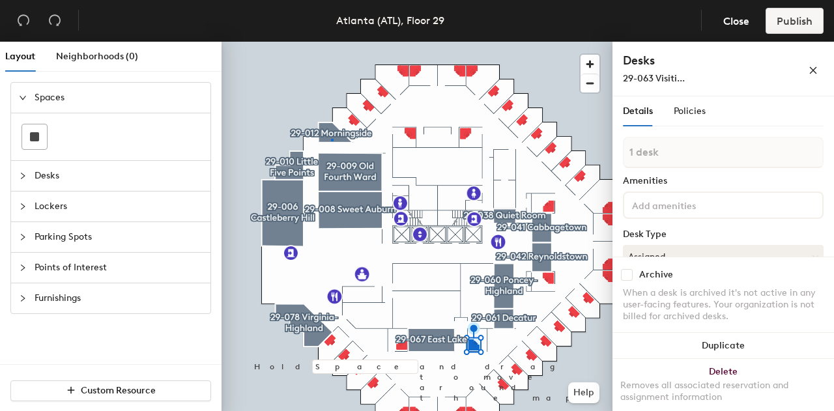
click at [331, 42] on div at bounding box center [416, 42] width 391 height 0
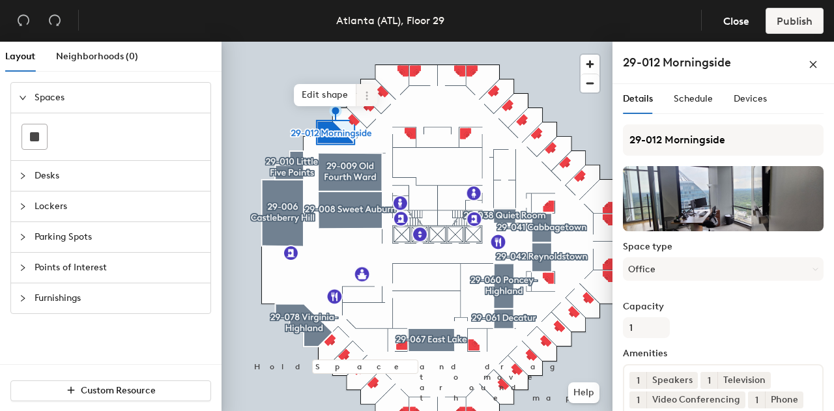
click at [363, 97] on icon at bounding box center [366, 96] width 10 height 10
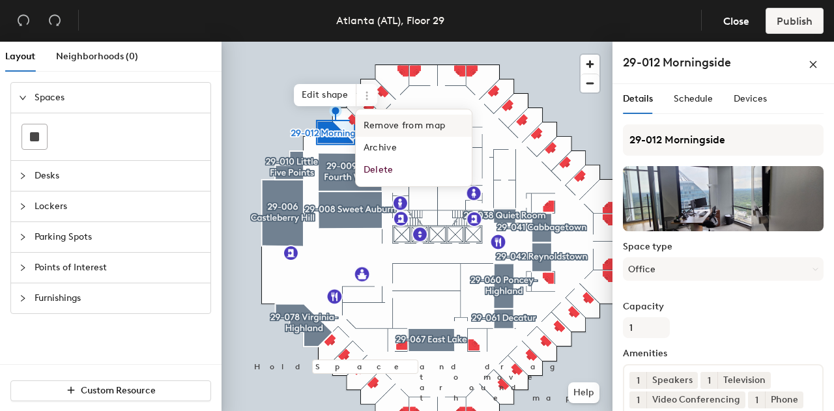
click at [374, 124] on span "Remove from map" at bounding box center [414, 126] width 116 height 22
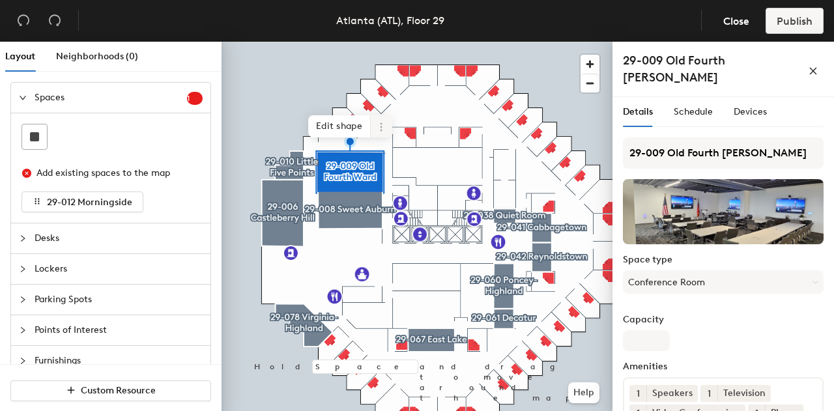
click at [379, 124] on icon at bounding box center [381, 127] width 10 height 10
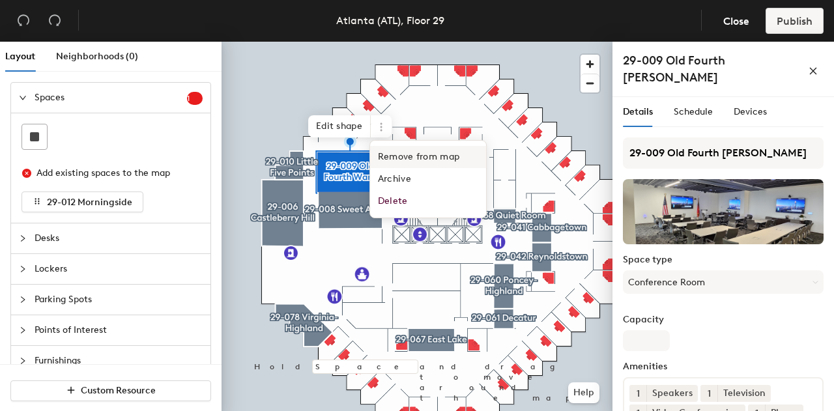
click at [389, 154] on span "Remove from map" at bounding box center [428, 157] width 116 height 22
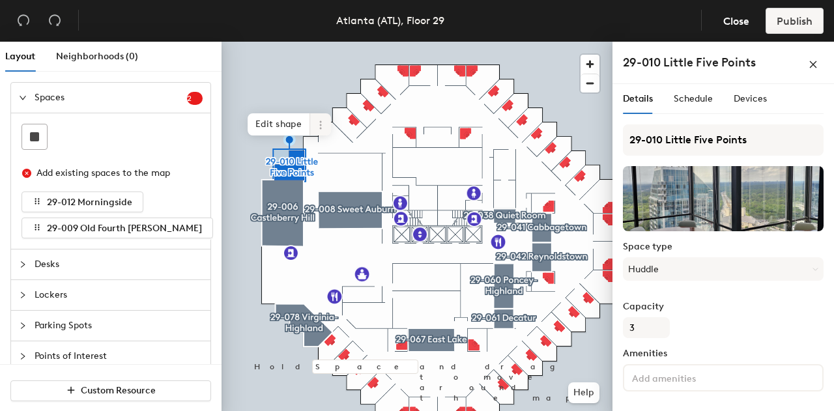
click at [319, 124] on icon at bounding box center [320, 125] width 10 height 10
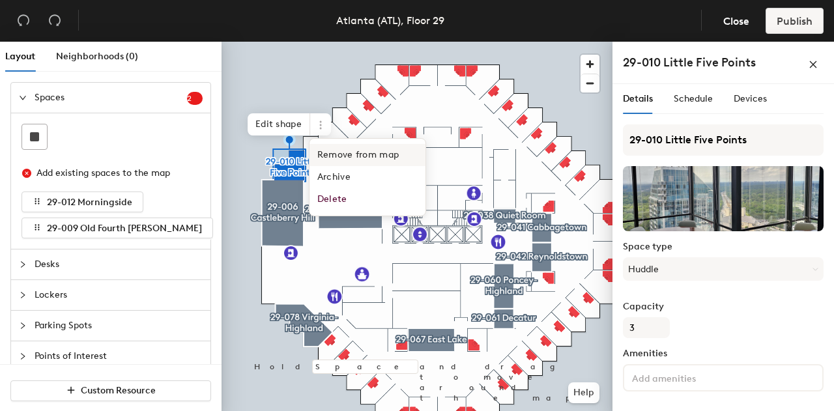
click at [330, 152] on span "Remove from map" at bounding box center [367, 155] width 116 height 22
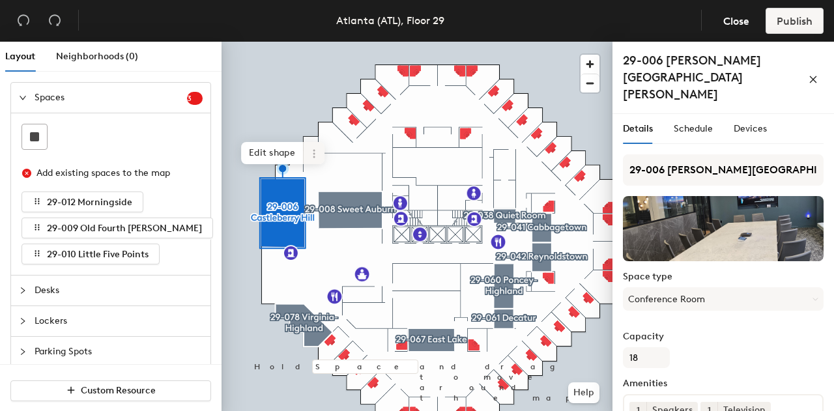
click at [309, 150] on icon at bounding box center [314, 153] width 10 height 10
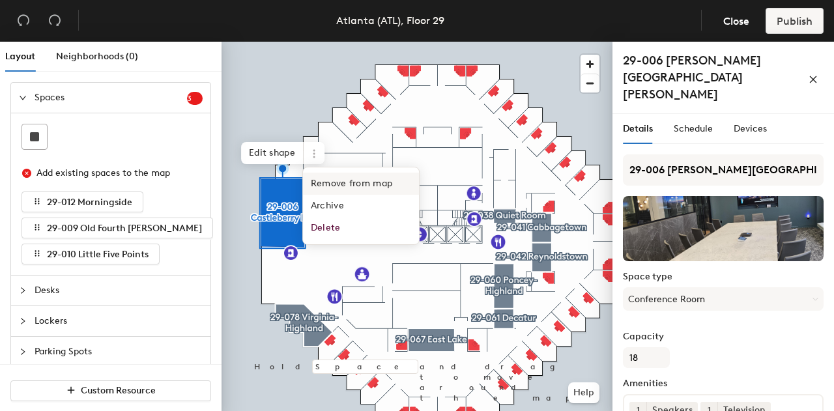
click at [322, 182] on span "Remove from map" at bounding box center [361, 184] width 116 height 22
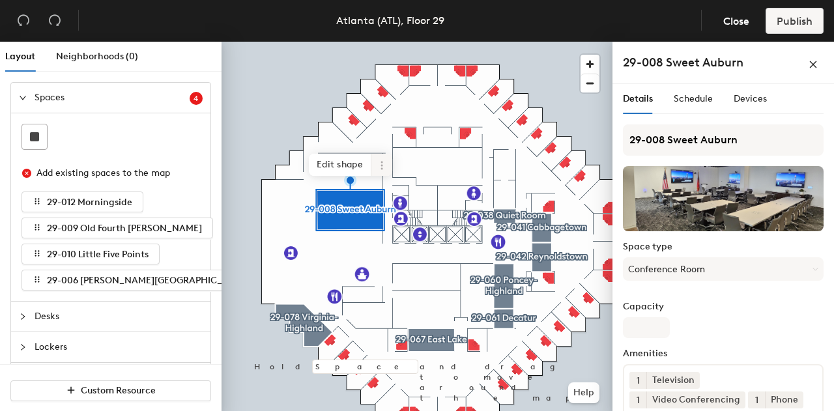
click at [378, 165] on icon at bounding box center [381, 165] width 10 height 10
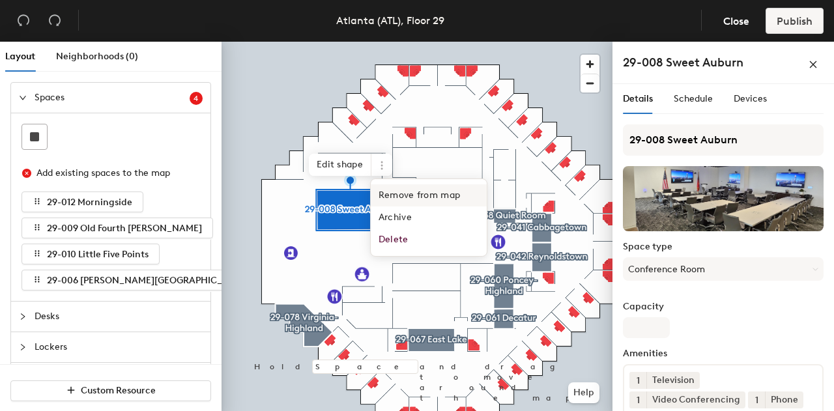
click at [393, 190] on span "Remove from map" at bounding box center [429, 195] width 116 height 22
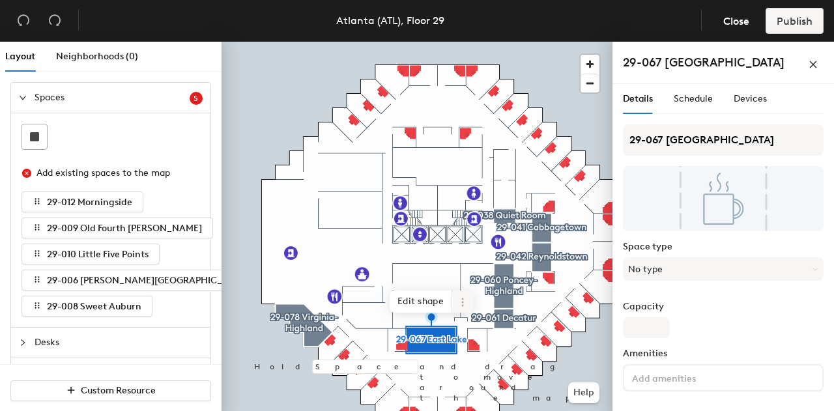
click at [461, 304] on icon at bounding box center [462, 302] width 10 height 10
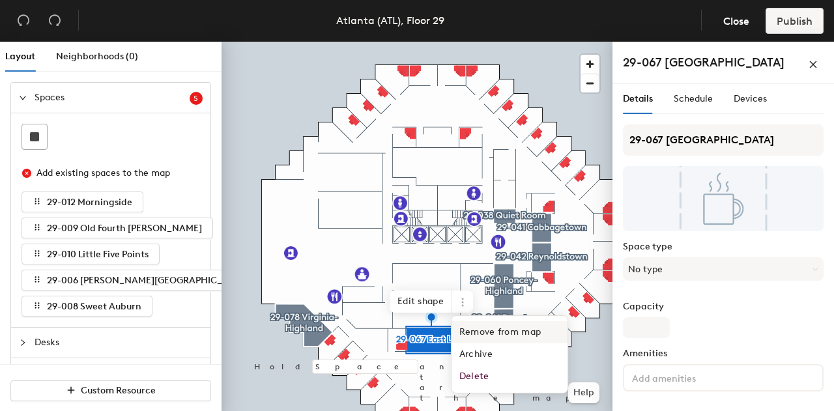
click at [475, 328] on span "Remove from map" at bounding box center [509, 332] width 116 height 22
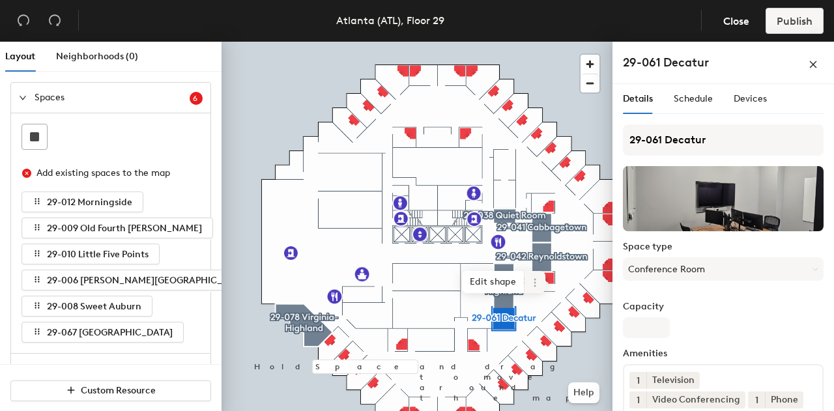
click at [539, 287] on icon at bounding box center [534, 282] width 10 height 10
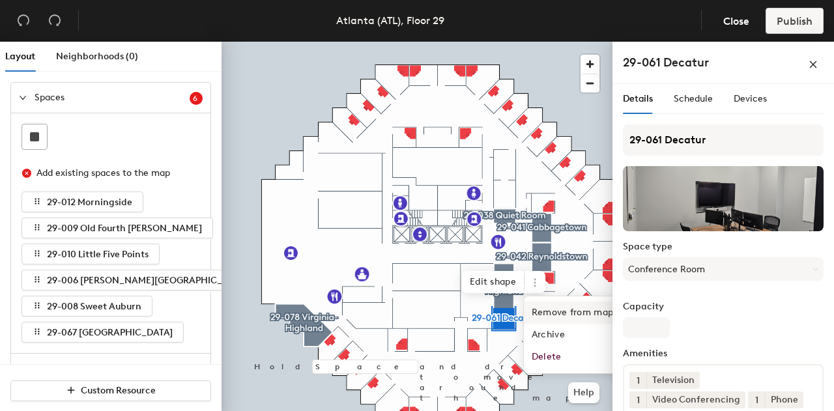
click at [548, 308] on span "Remove from map" at bounding box center [582, 313] width 116 height 22
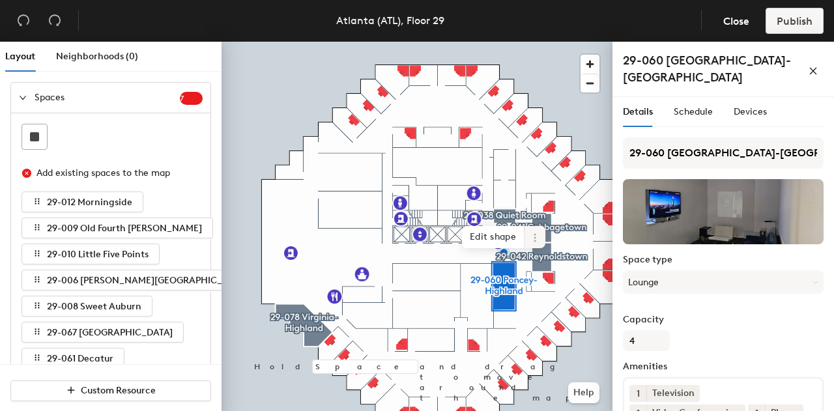
click at [534, 240] on icon at bounding box center [534, 237] width 10 height 10
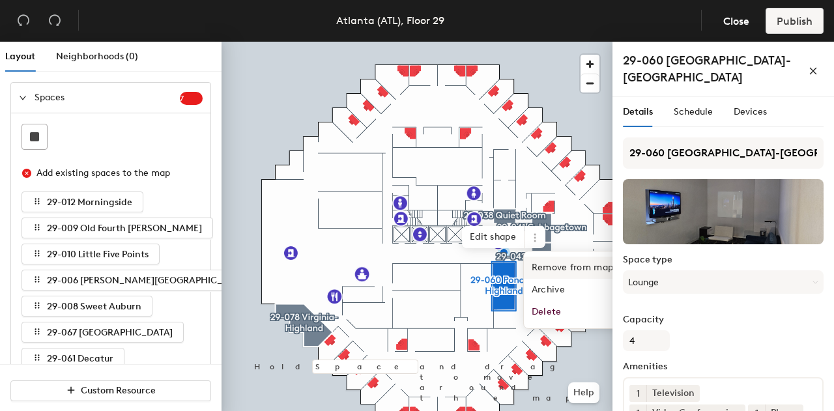
click at [546, 261] on span "Remove from map" at bounding box center [582, 268] width 116 height 22
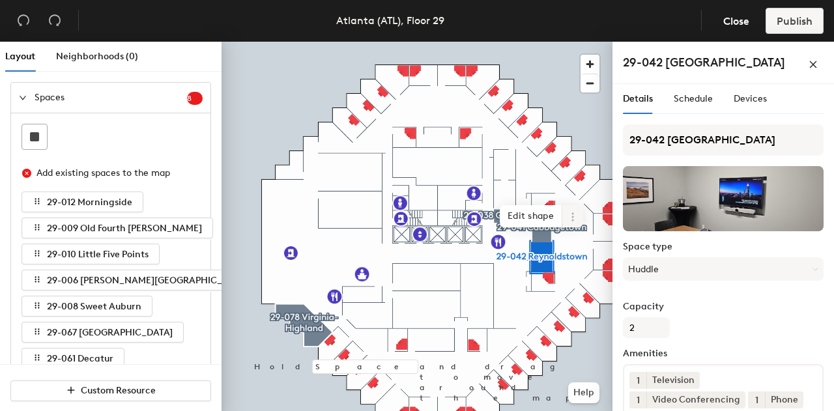
click at [572, 218] on icon at bounding box center [572, 217] width 10 height 10
click at [574, 242] on span "Remove from map" at bounding box center [619, 247] width 116 height 22
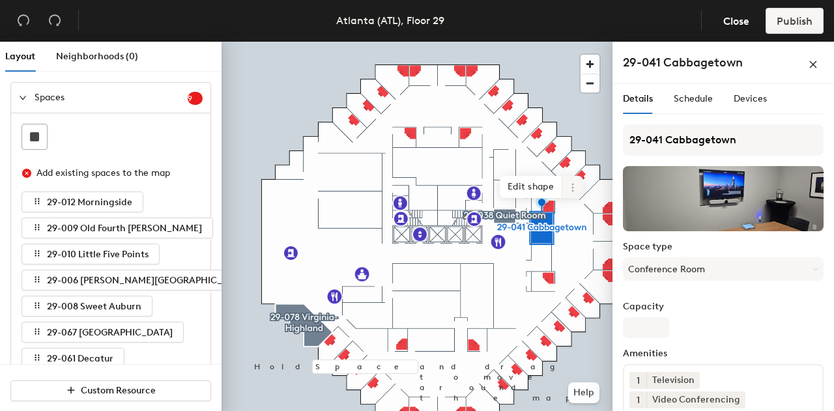
click at [570, 189] on icon at bounding box center [572, 187] width 10 height 10
click at [577, 216] on span "Remove from map" at bounding box center [619, 217] width 116 height 22
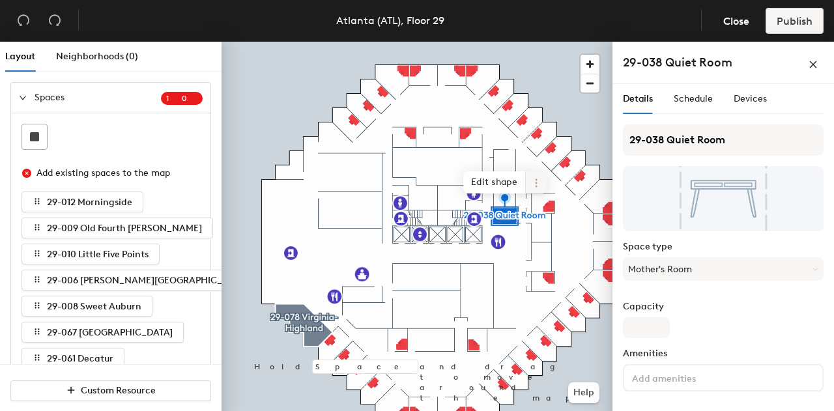
click at [535, 185] on icon at bounding box center [536, 183] width 10 height 10
click at [543, 206] on span "Remove from map" at bounding box center [583, 213] width 116 height 22
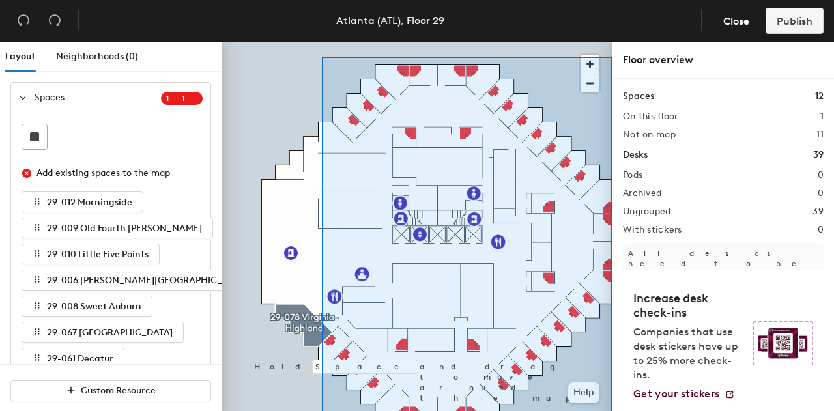
click at [612, 411] on html "Skip navigation Schedule Office People Analytics Visits Deliveries Services Man…" at bounding box center [417, 205] width 834 height 411
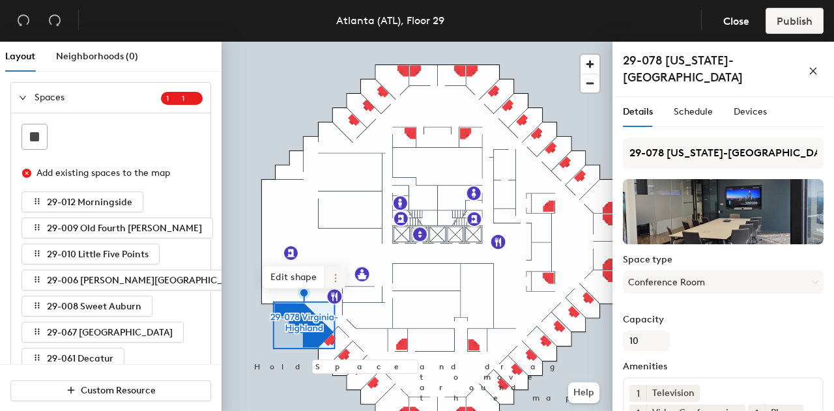
click at [335, 278] on icon at bounding box center [335, 278] width 2 height 2
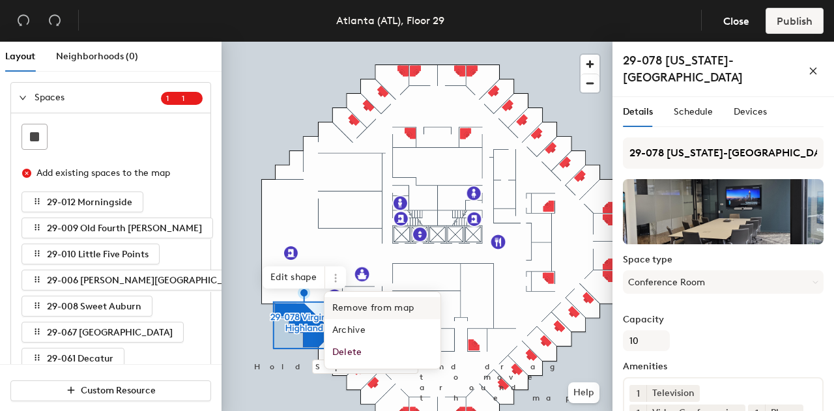
click at [346, 305] on span "Remove from map" at bounding box center [382, 308] width 116 height 22
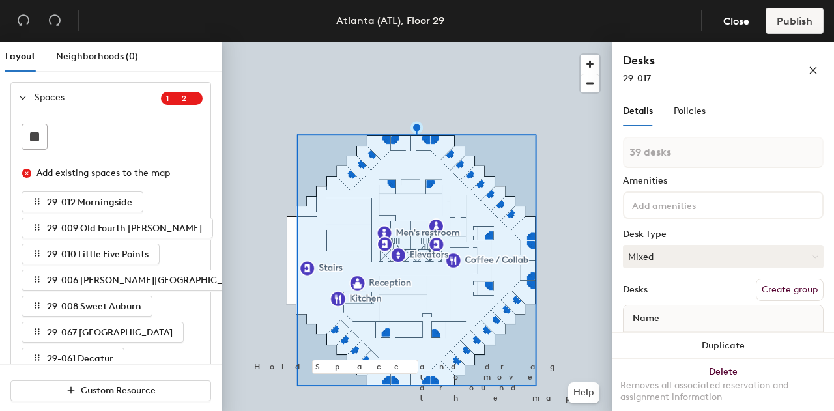
click at [773, 292] on button "Create group" at bounding box center [789, 290] width 68 height 22
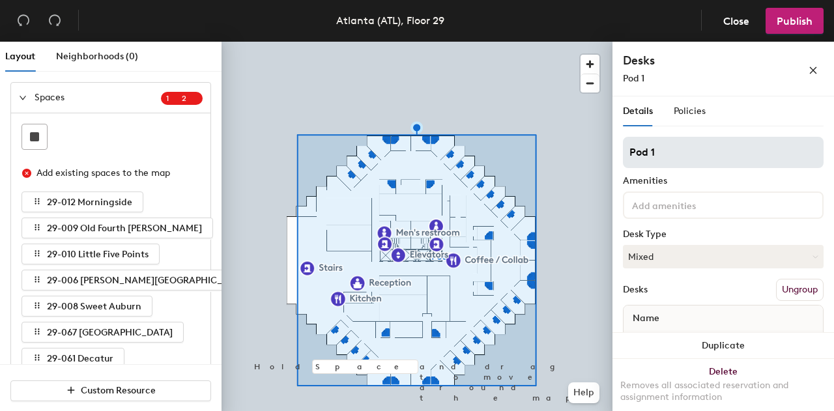
click at [676, 154] on input "Pod 1" at bounding box center [723, 152] width 201 height 31
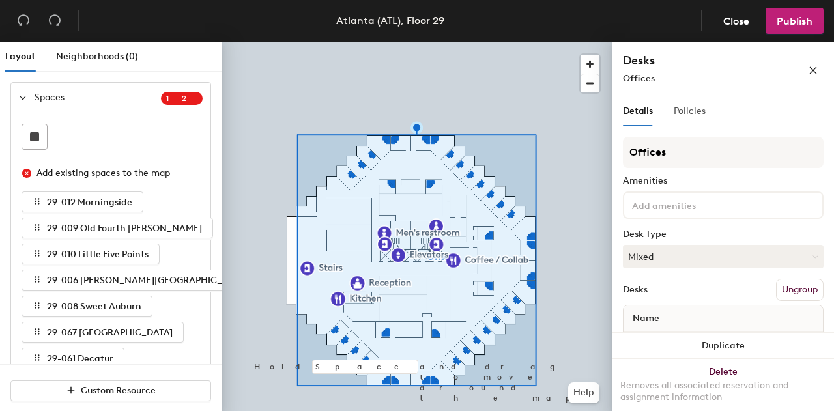
type input "Offices"
click at [692, 117] on div "Policies" at bounding box center [689, 111] width 32 height 14
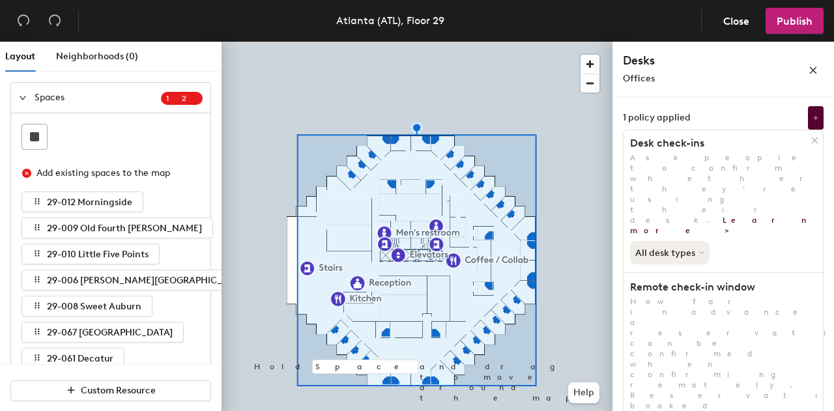
scroll to position [0, 0]
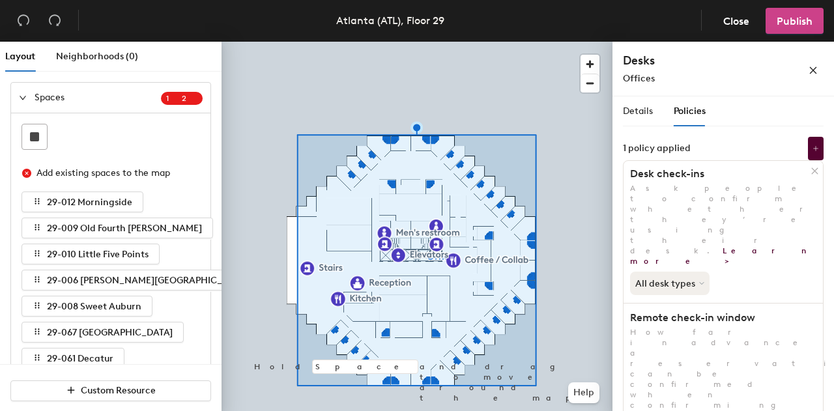
click at [787, 24] on span "Publish" at bounding box center [794, 21] width 36 height 12
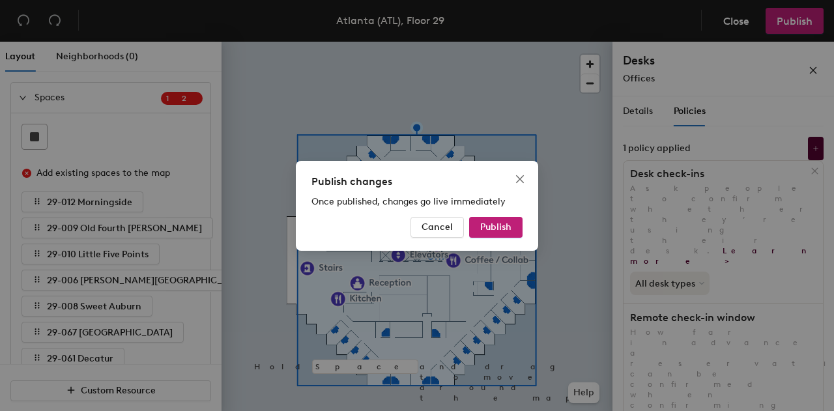
click at [508, 240] on div "Publish changes Once published, changes go live immediately Cancel Publish" at bounding box center [417, 206] width 242 height 90
click at [505, 225] on span "Publish" at bounding box center [495, 226] width 31 height 11
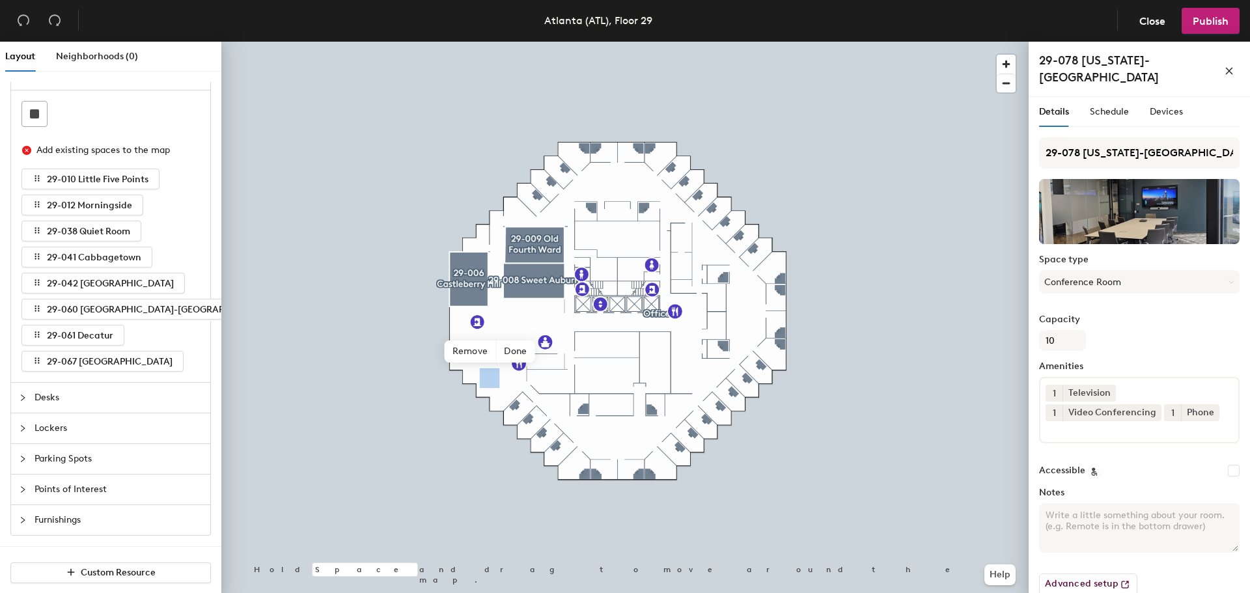
scroll to position [23, 0]
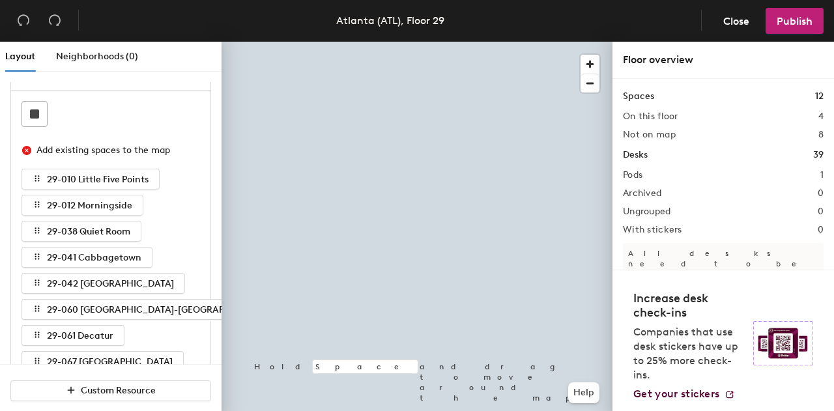
scroll to position [75, 0]
